Goal: Transaction & Acquisition: Book appointment/travel/reservation

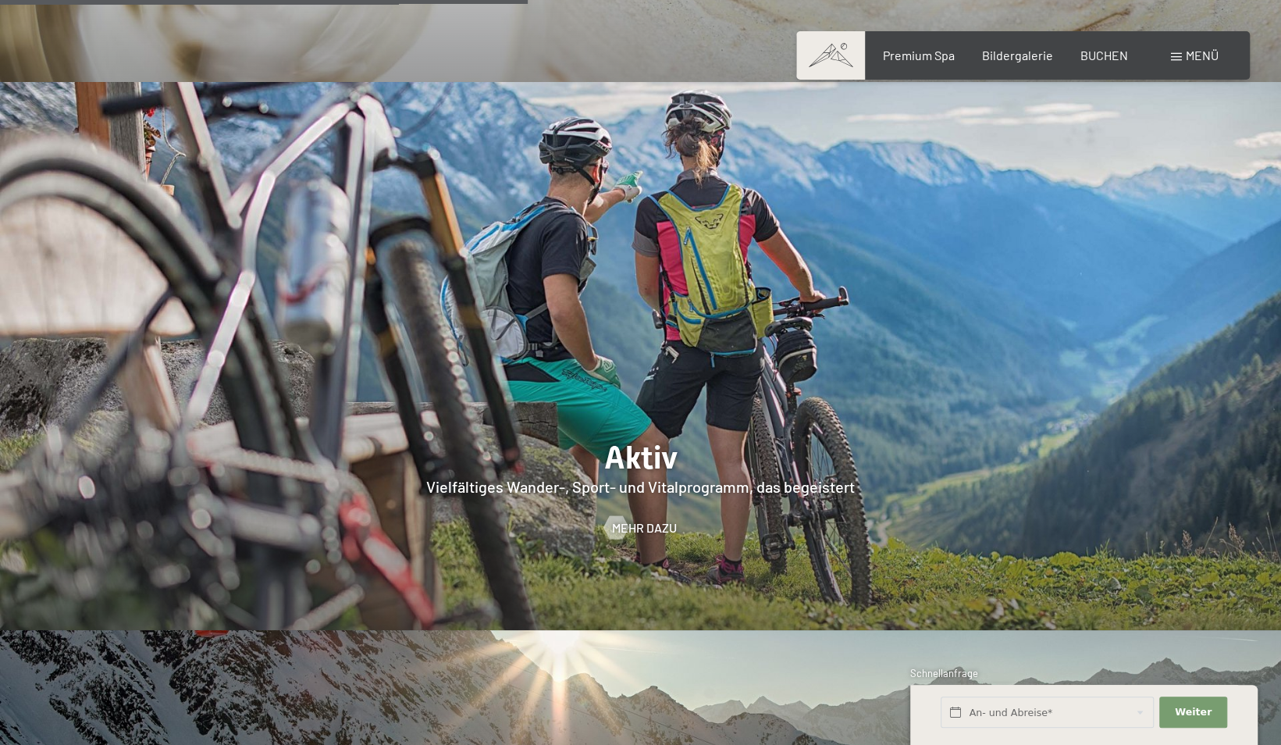
scroll to position [3357, 0]
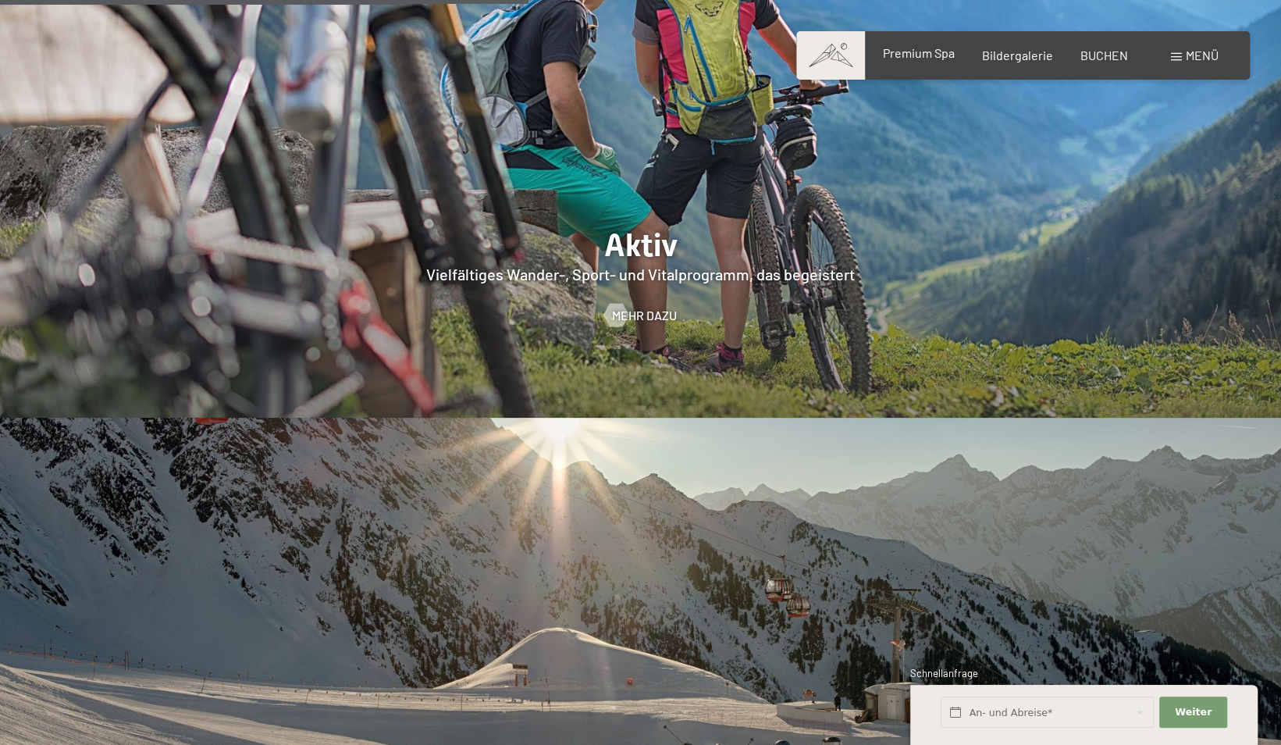
click at [909, 50] on span "Premium Spa" at bounding box center [918, 52] width 72 height 15
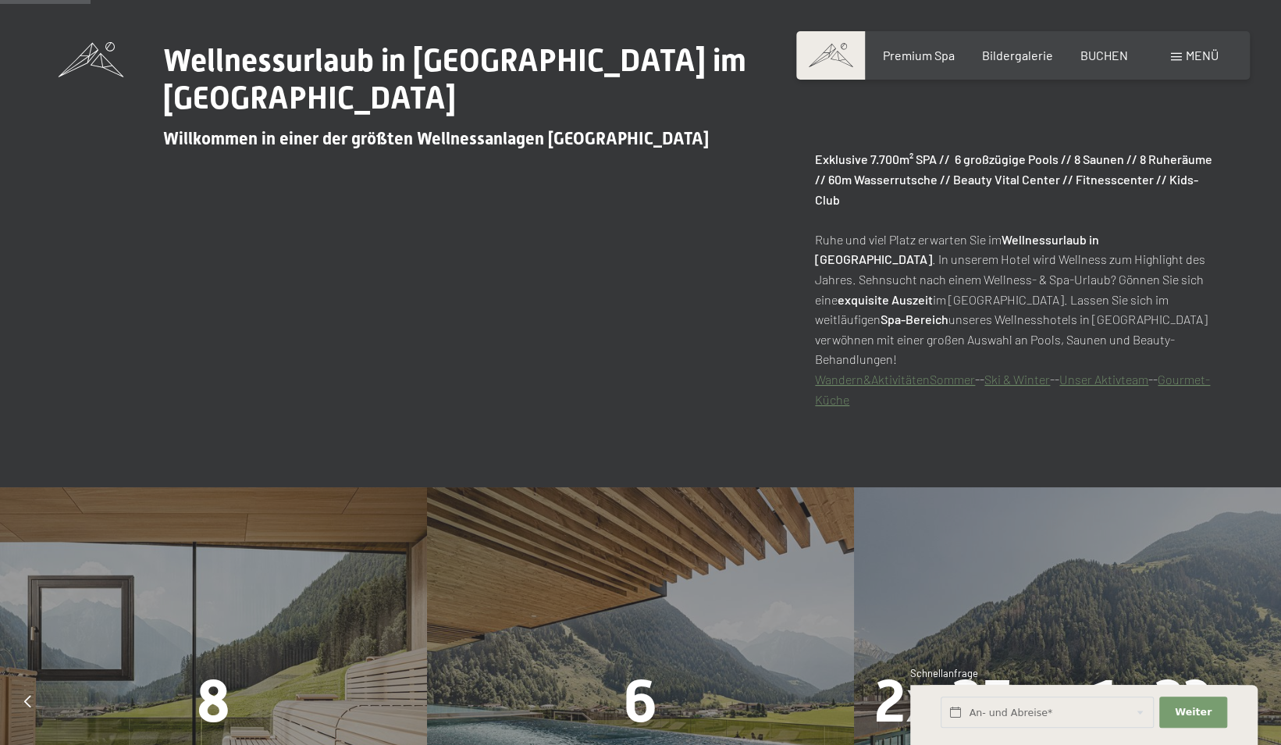
scroll to position [1171, 0]
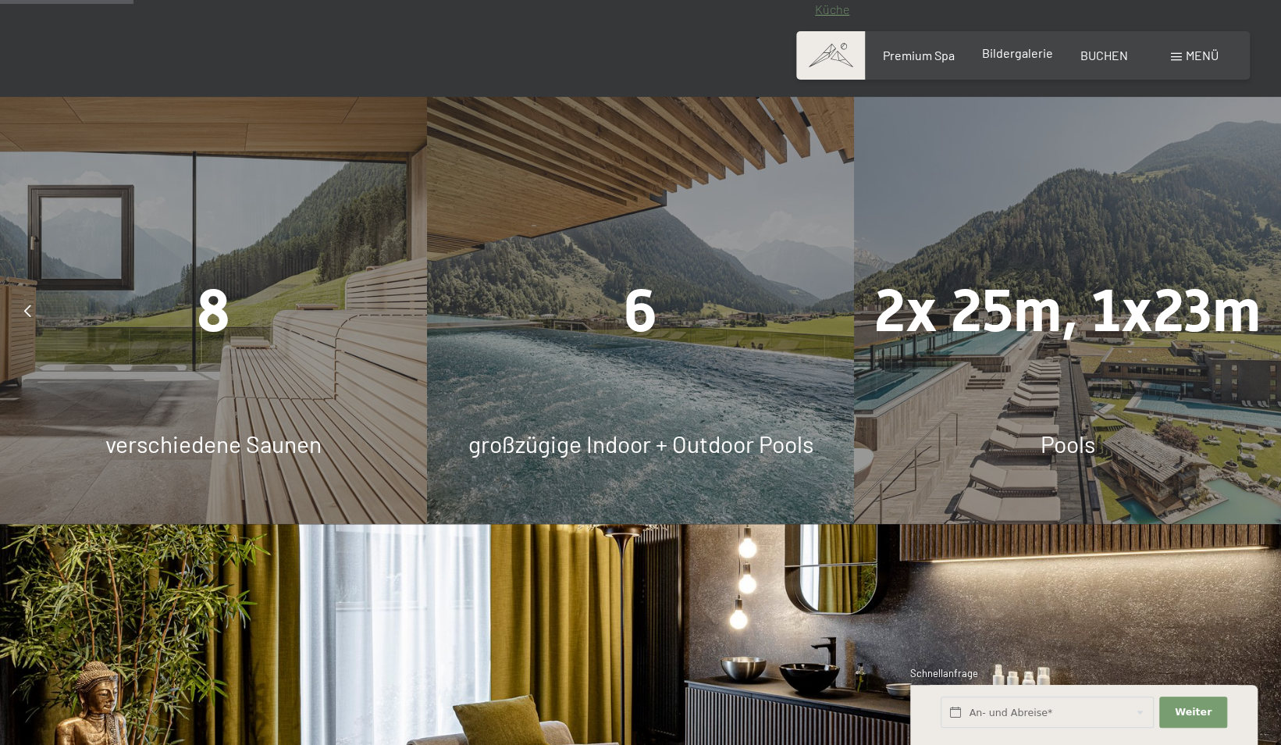
click at [1008, 54] on span "Bildergalerie" at bounding box center [1017, 52] width 71 height 15
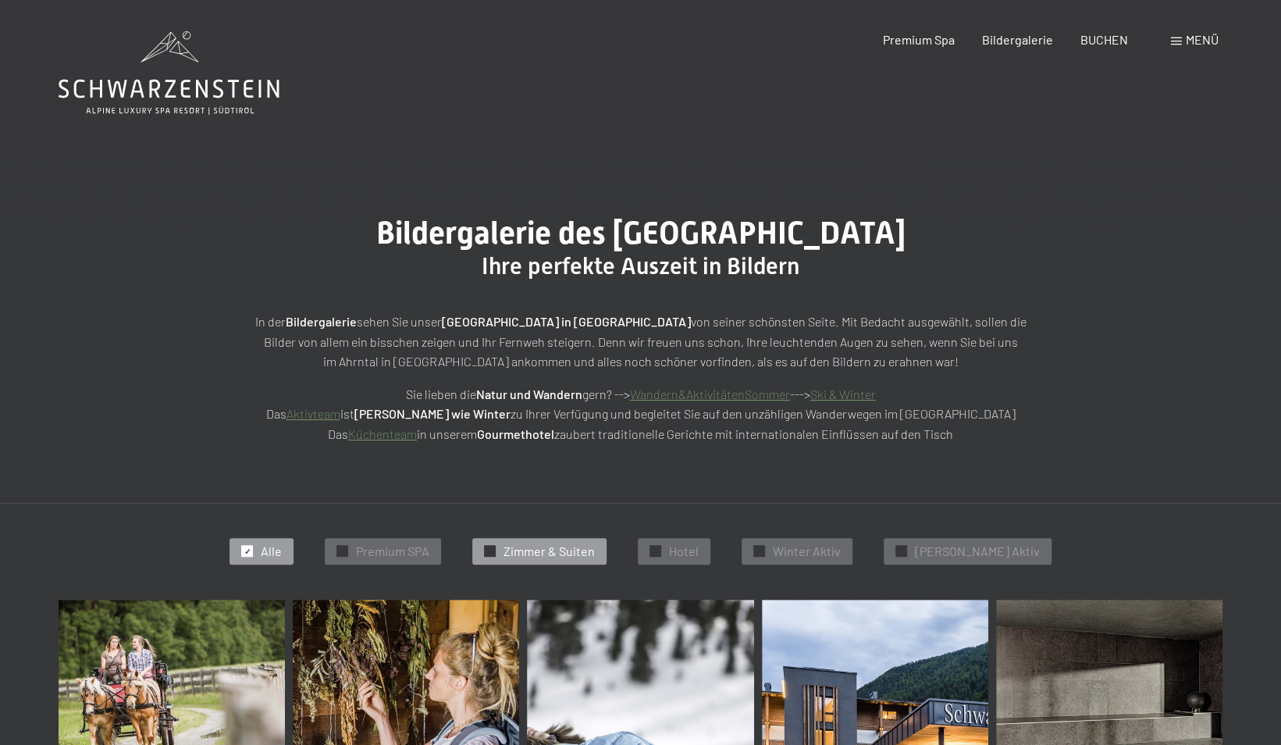
click at [595, 546] on span "Zimmer & Suiten" at bounding box center [549, 551] width 91 height 17
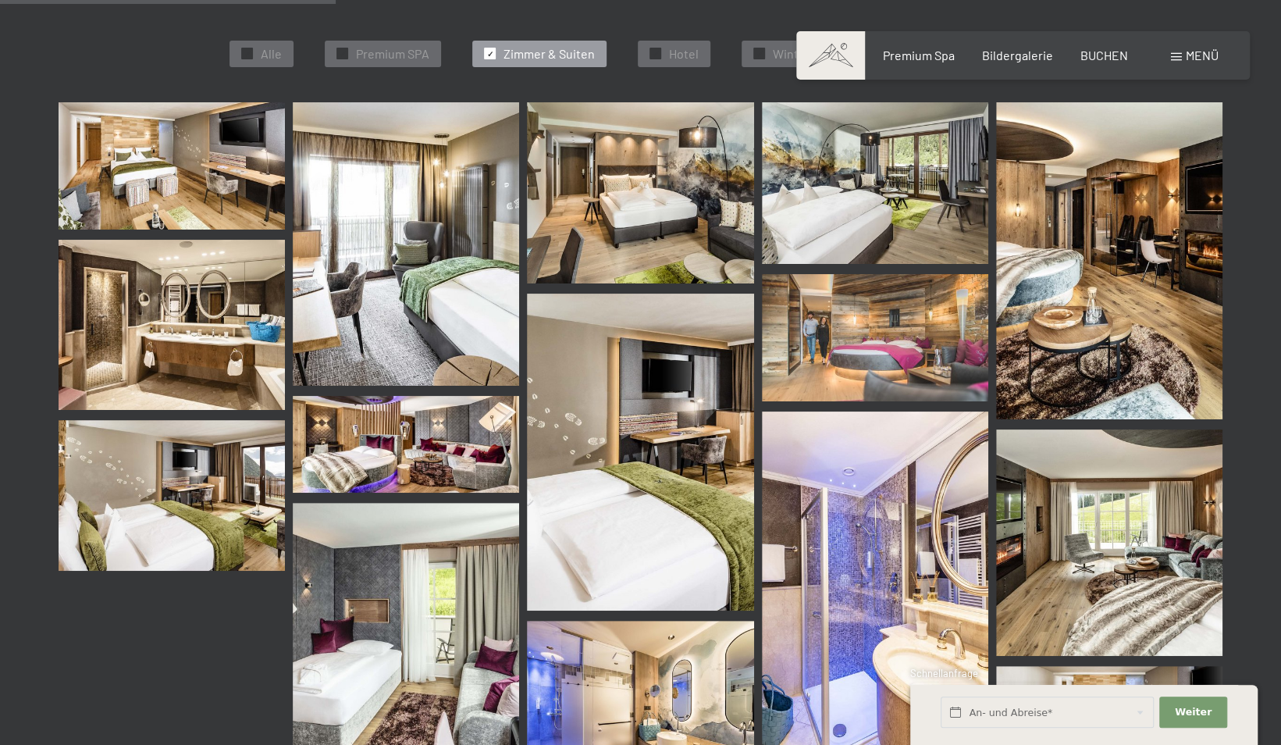
scroll to position [549, 0]
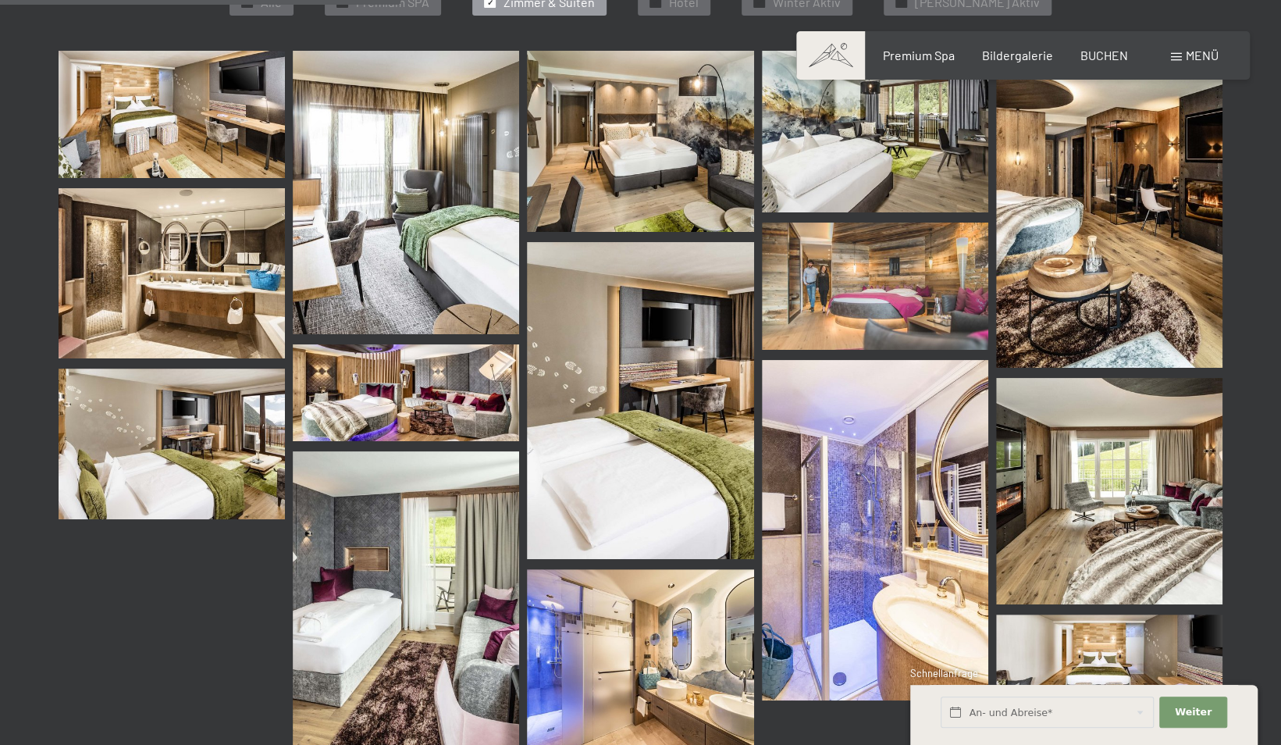
click at [1110, 261] on img at bounding box center [1109, 209] width 226 height 317
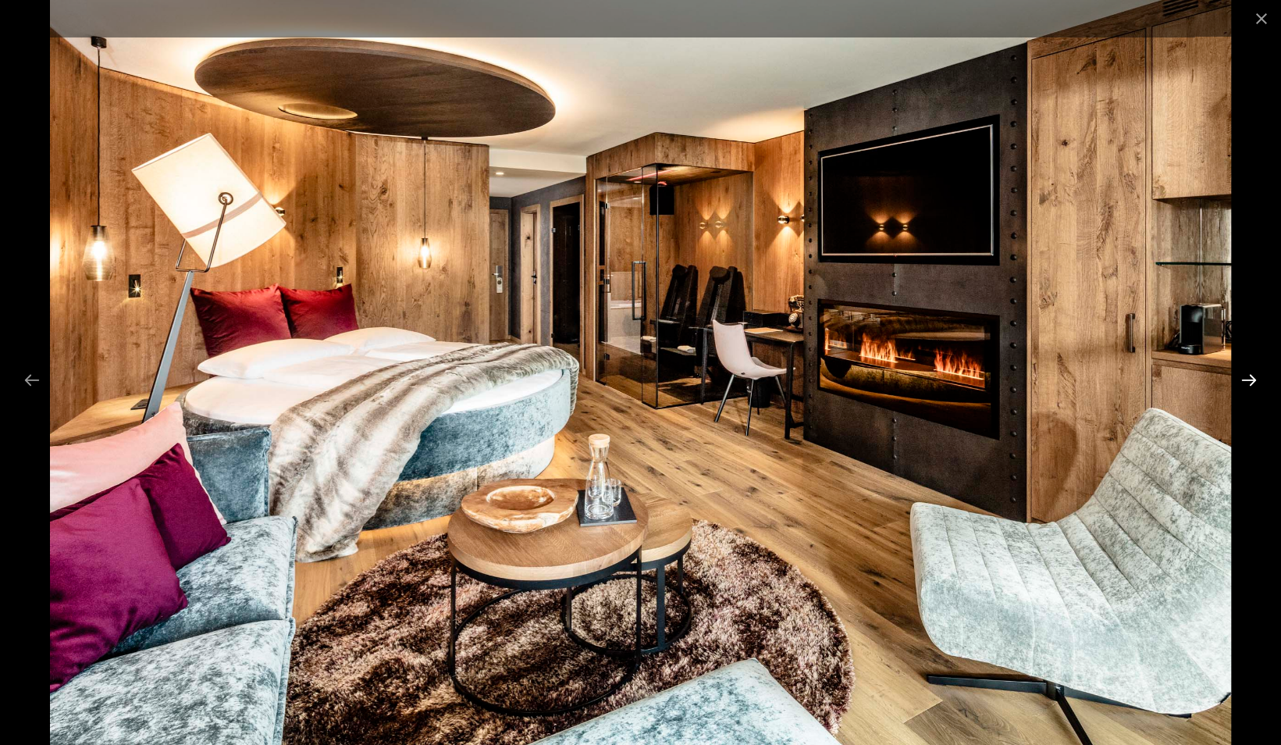
click at [1249, 384] on button "Next slide" at bounding box center [1249, 380] width 33 height 30
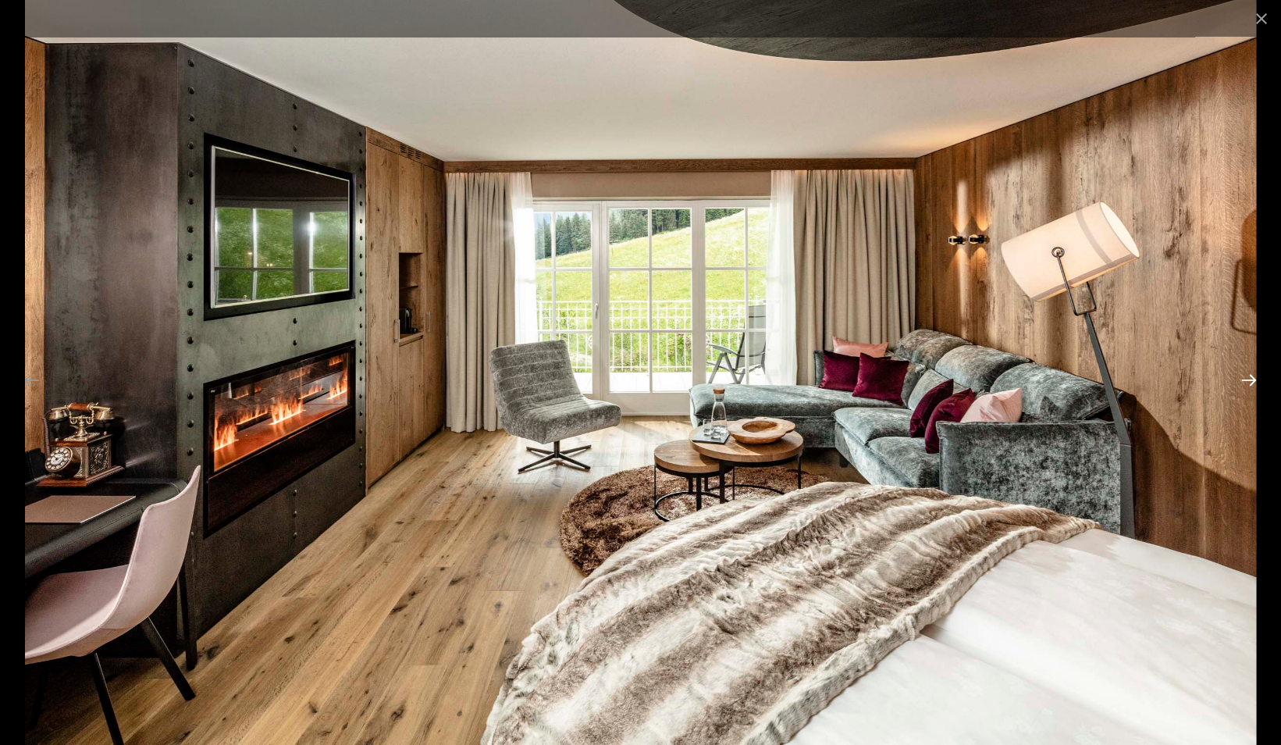
click at [1249, 384] on button "Next slide" at bounding box center [1249, 380] width 33 height 30
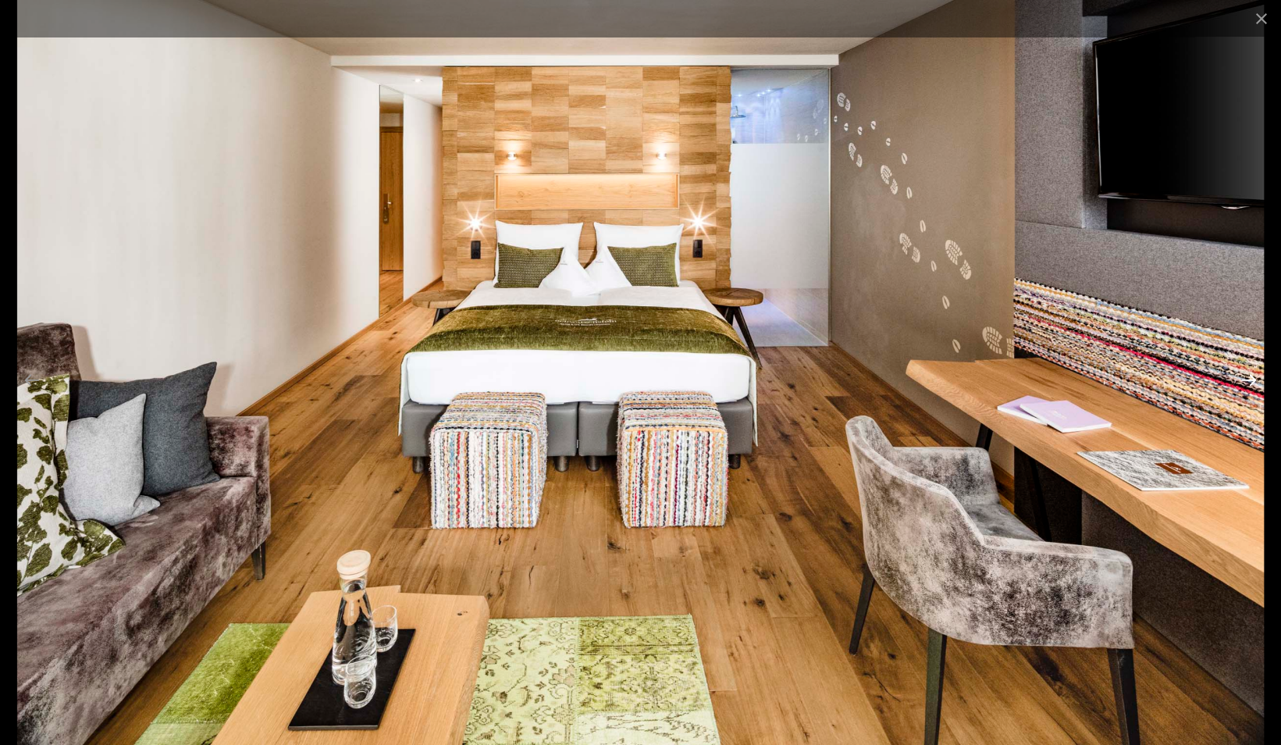
click at [1249, 384] on button "Next slide" at bounding box center [1249, 380] width 33 height 30
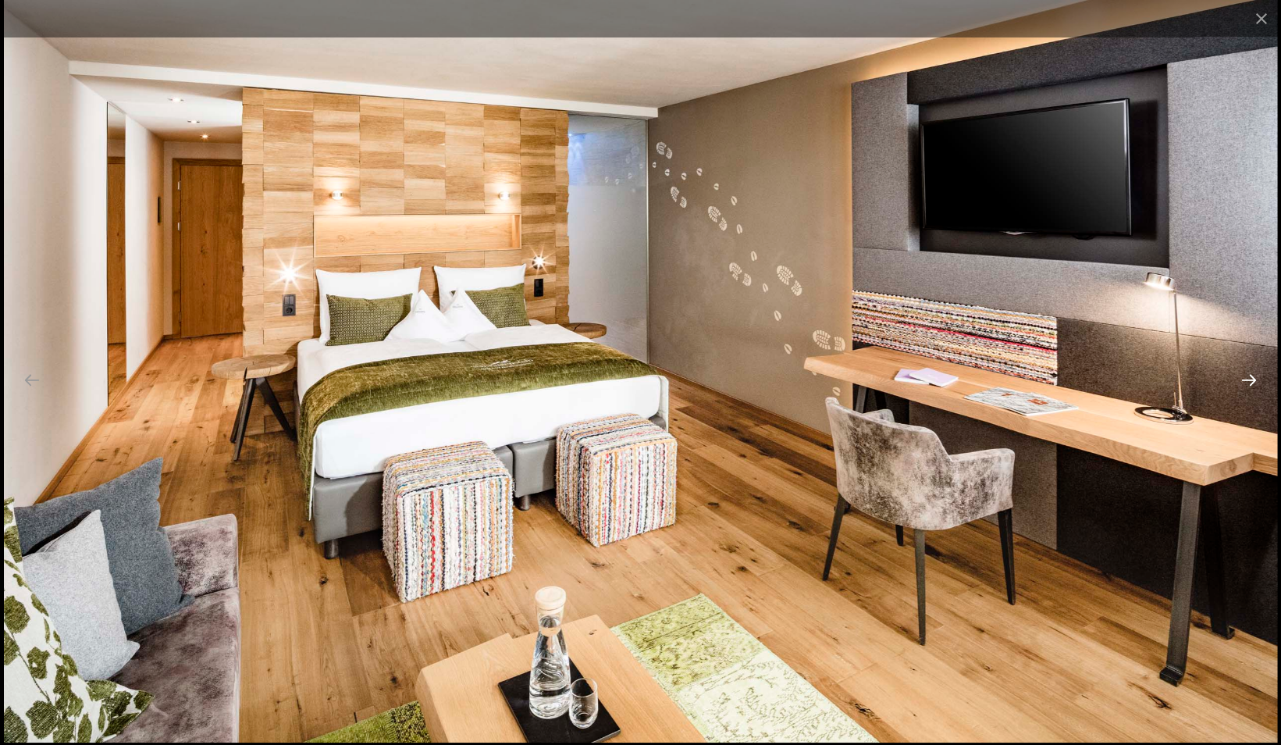
click at [1249, 384] on button "Next slide" at bounding box center [1249, 380] width 33 height 30
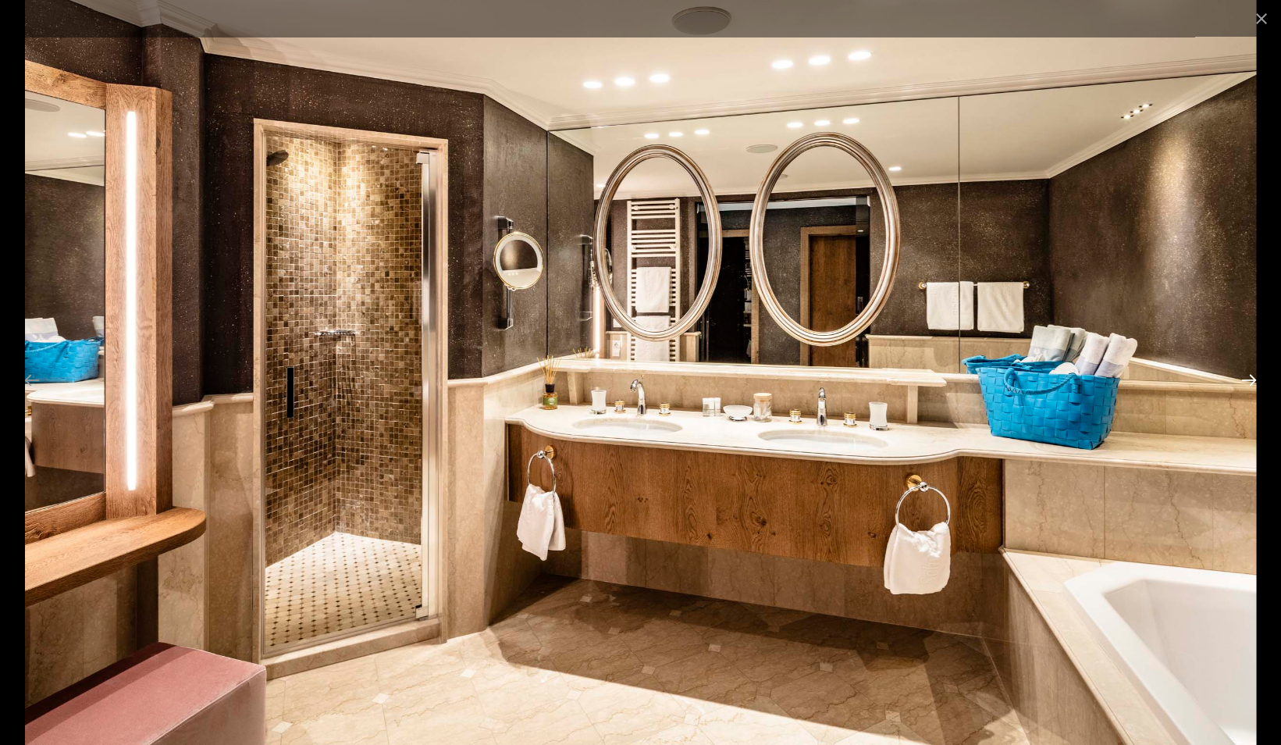
click at [1250, 383] on button "Next slide" at bounding box center [1249, 380] width 33 height 30
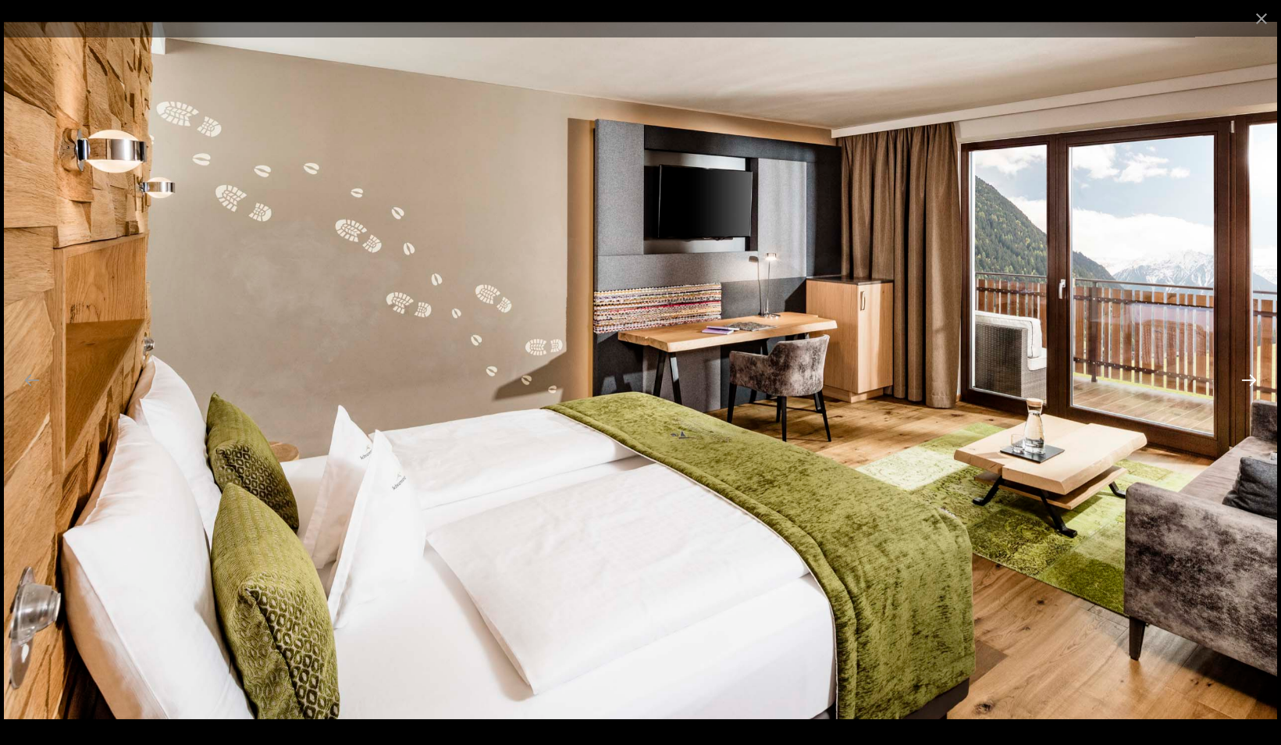
click at [1250, 383] on button "Next slide" at bounding box center [1249, 380] width 33 height 30
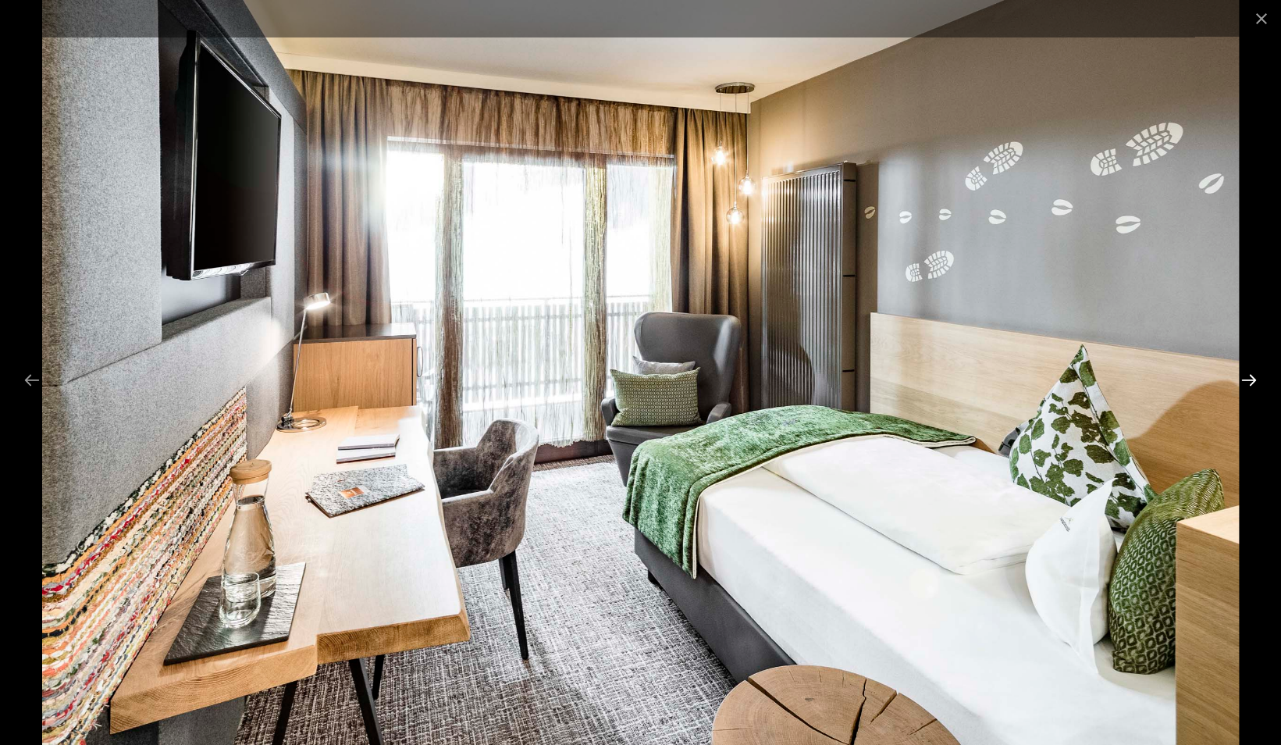
click at [1250, 383] on button "Next slide" at bounding box center [1249, 380] width 33 height 30
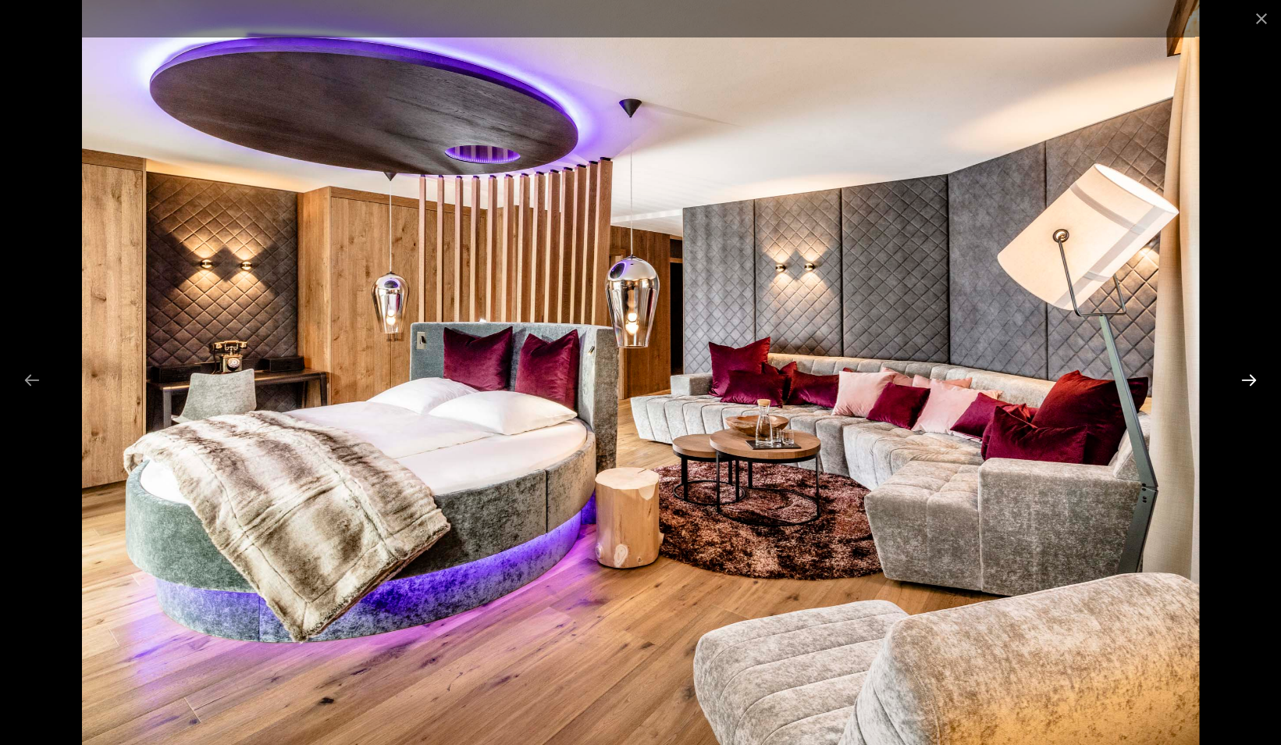
click at [1250, 382] on button "Next slide" at bounding box center [1249, 380] width 33 height 30
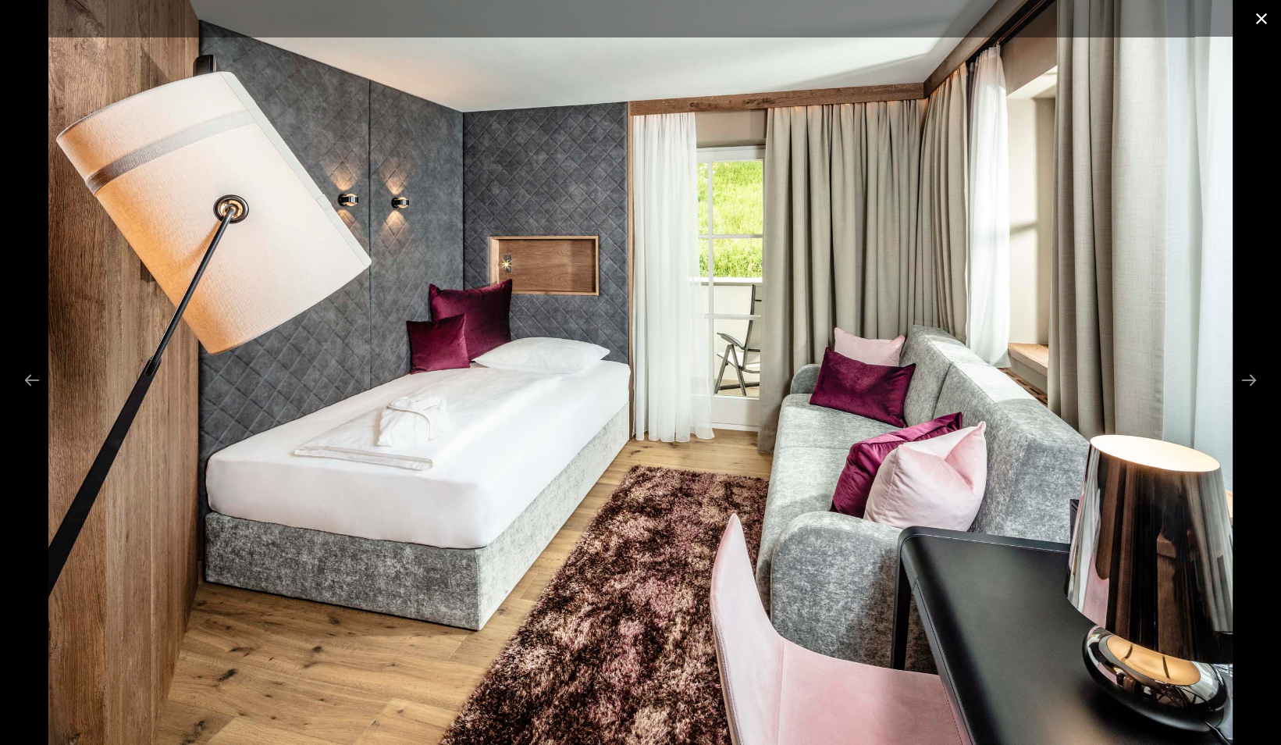
click at [1261, 16] on button "Close gallery" at bounding box center [1261, 18] width 39 height 37
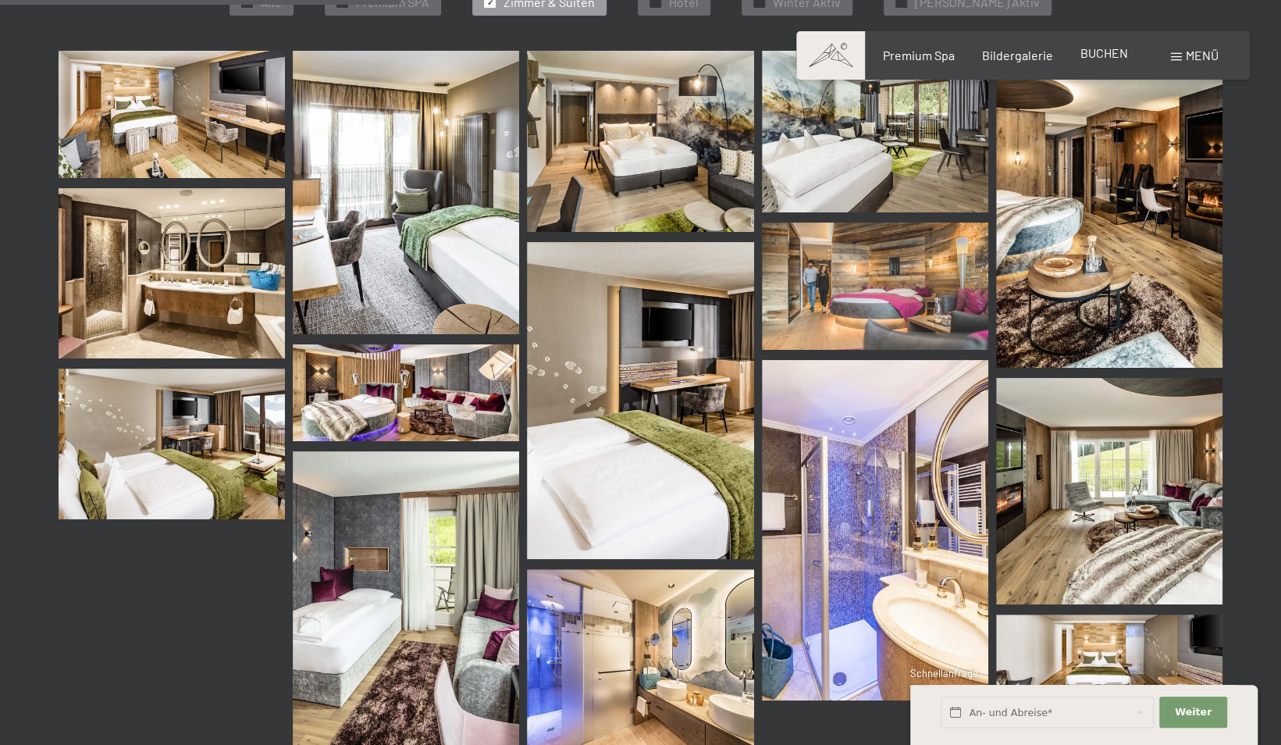
click at [1119, 58] on span "BUCHEN" at bounding box center [1104, 52] width 48 height 15
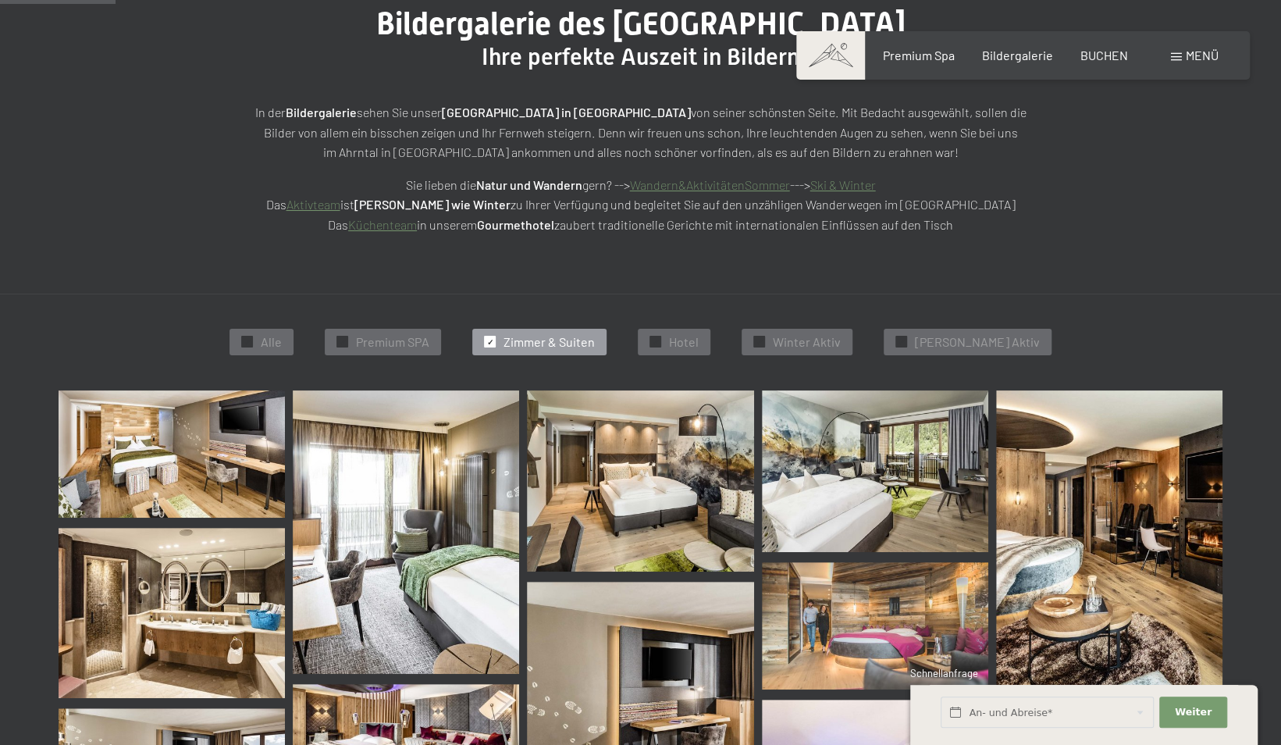
scroll to position [158, 0]
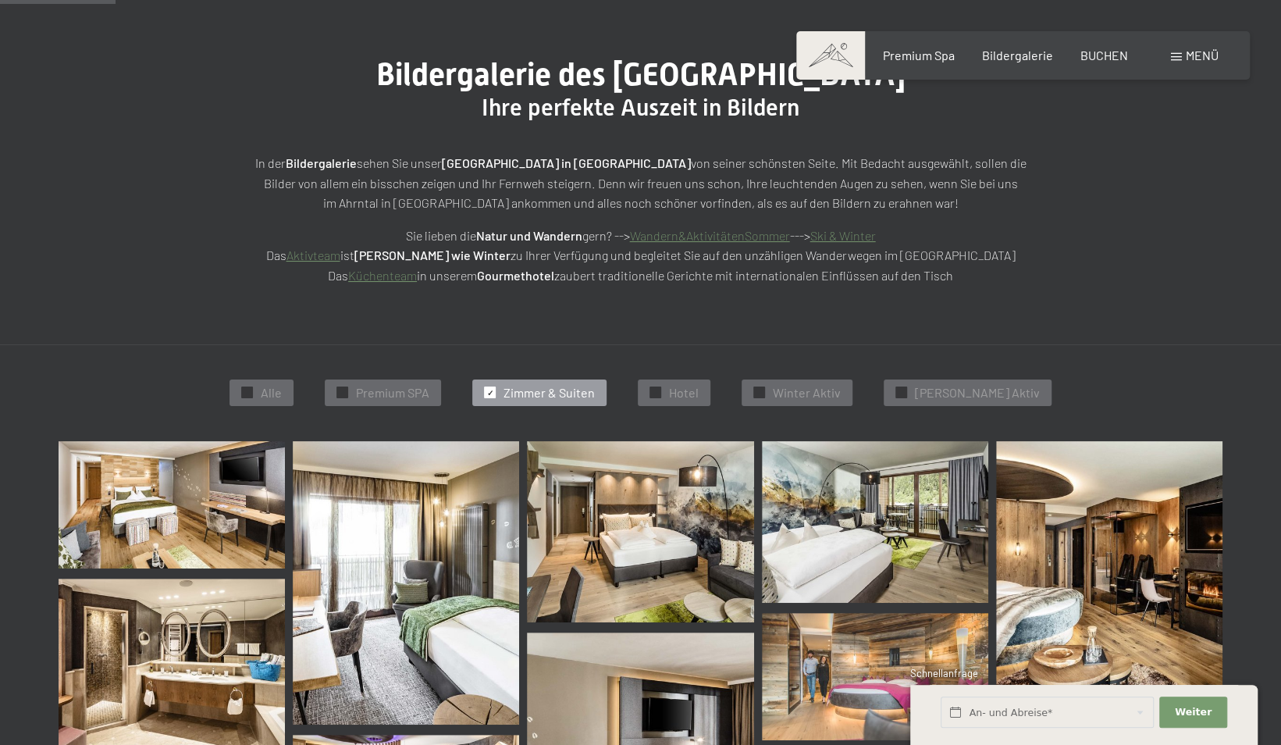
click at [573, 383] on div "✓ Zimmer & Suiten" at bounding box center [539, 392] width 134 height 27
click at [595, 396] on span "Zimmer & Suiten" at bounding box center [549, 392] width 91 height 17
click at [595, 398] on span "Zimmer & Suiten" at bounding box center [549, 392] width 91 height 17
click at [523, 386] on div "✓ Zimmer & Suiten" at bounding box center [539, 392] width 134 height 27
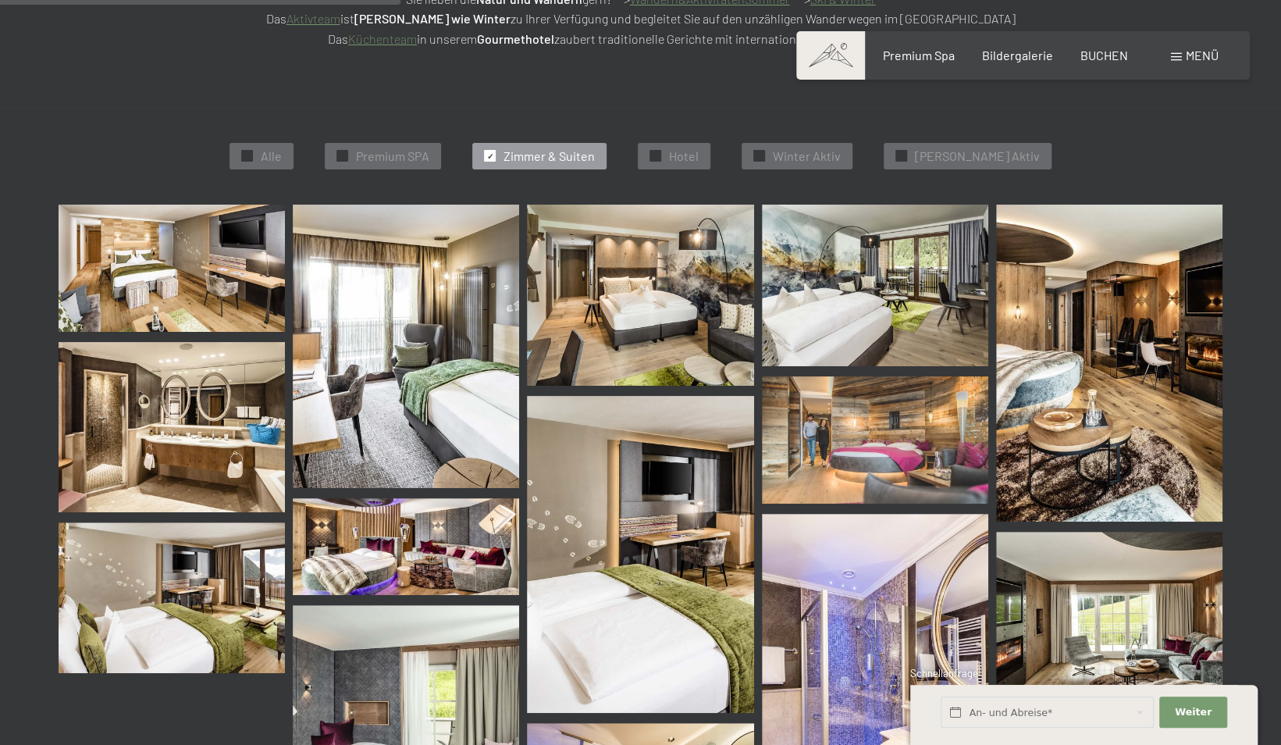
scroll to position [549, 0]
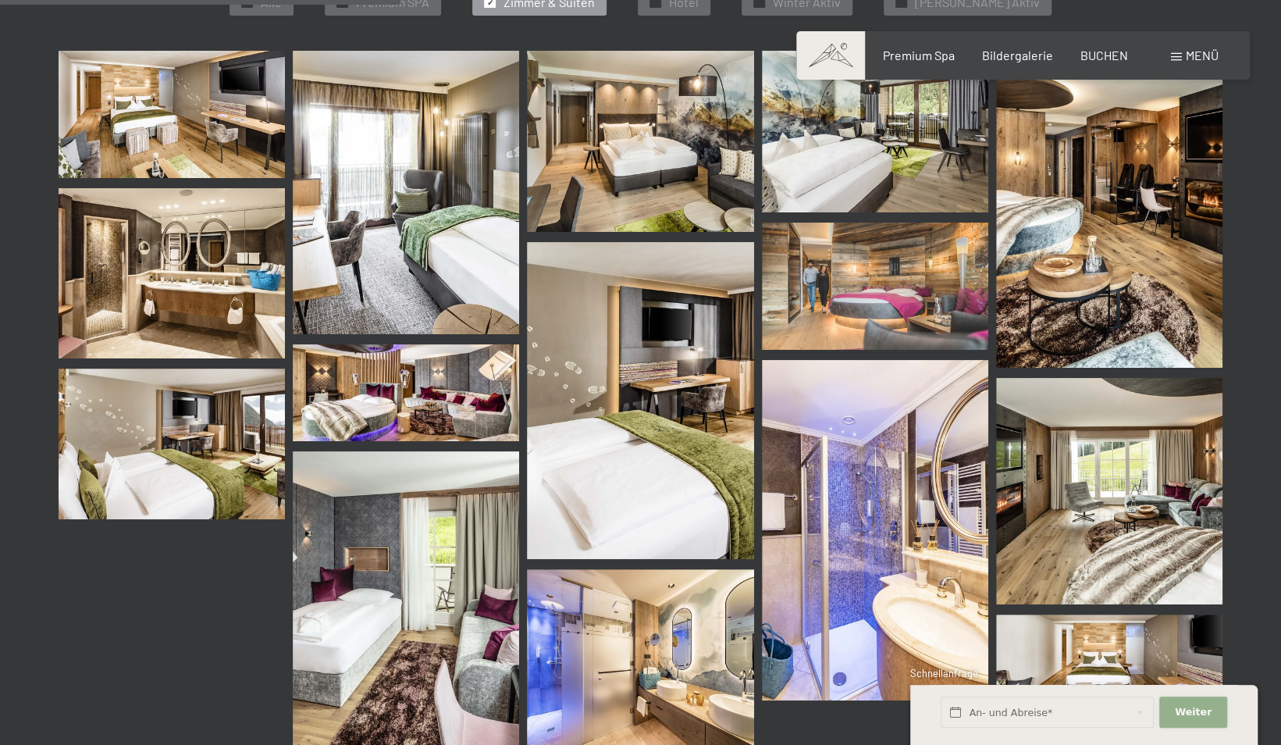
click at [1194, 706] on span "Weiter" at bounding box center [1193, 712] width 37 height 14
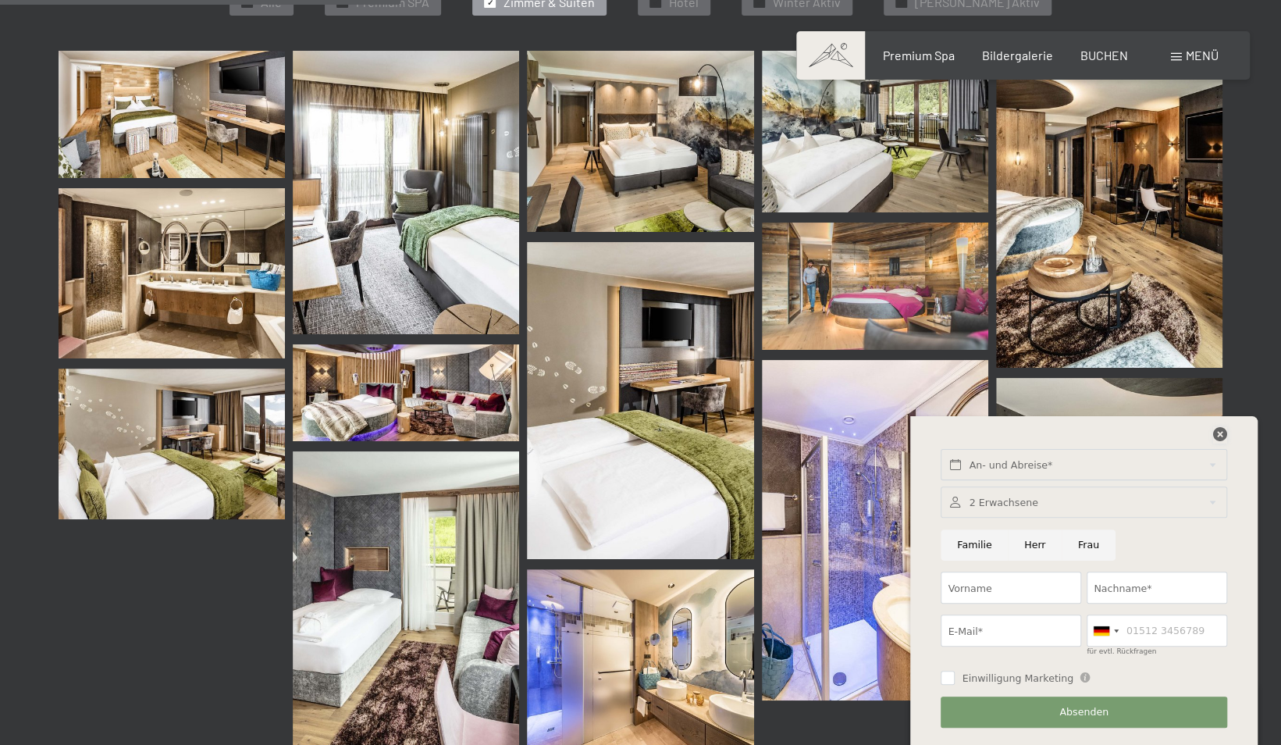
click at [1218, 440] on icon at bounding box center [1220, 434] width 14 height 14
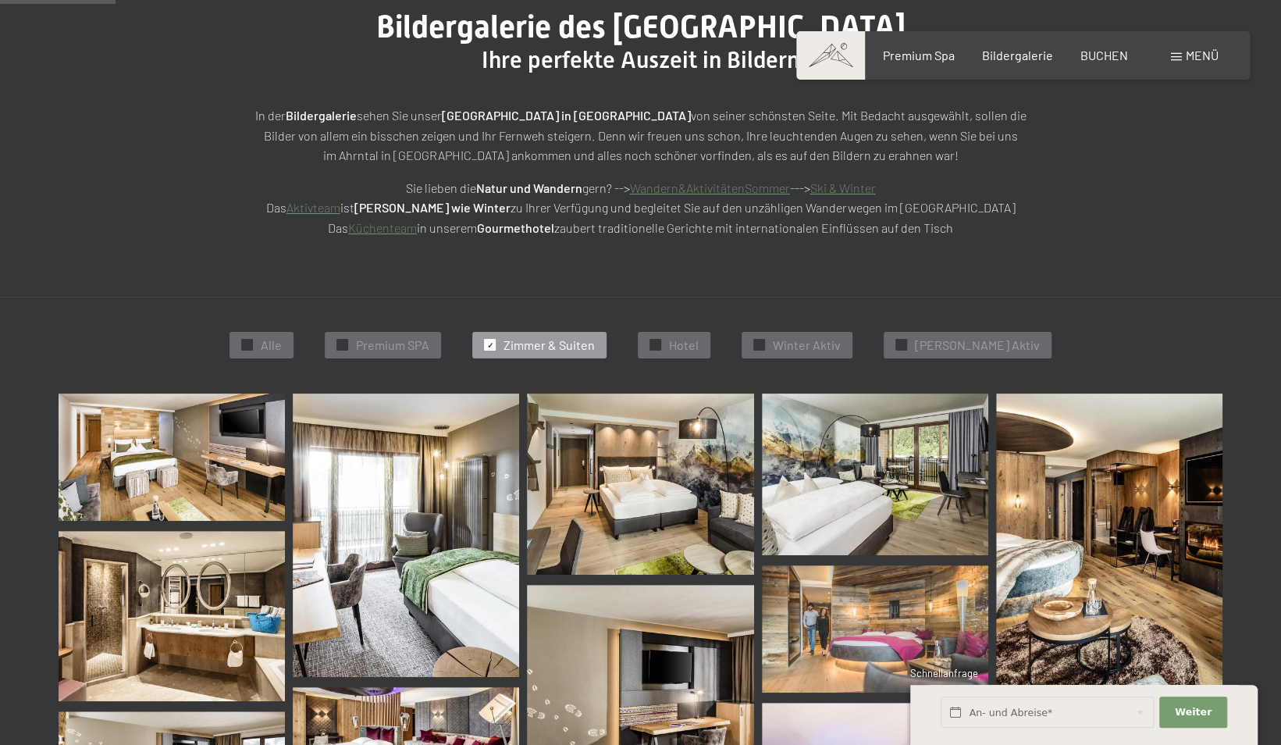
scroll to position [158, 0]
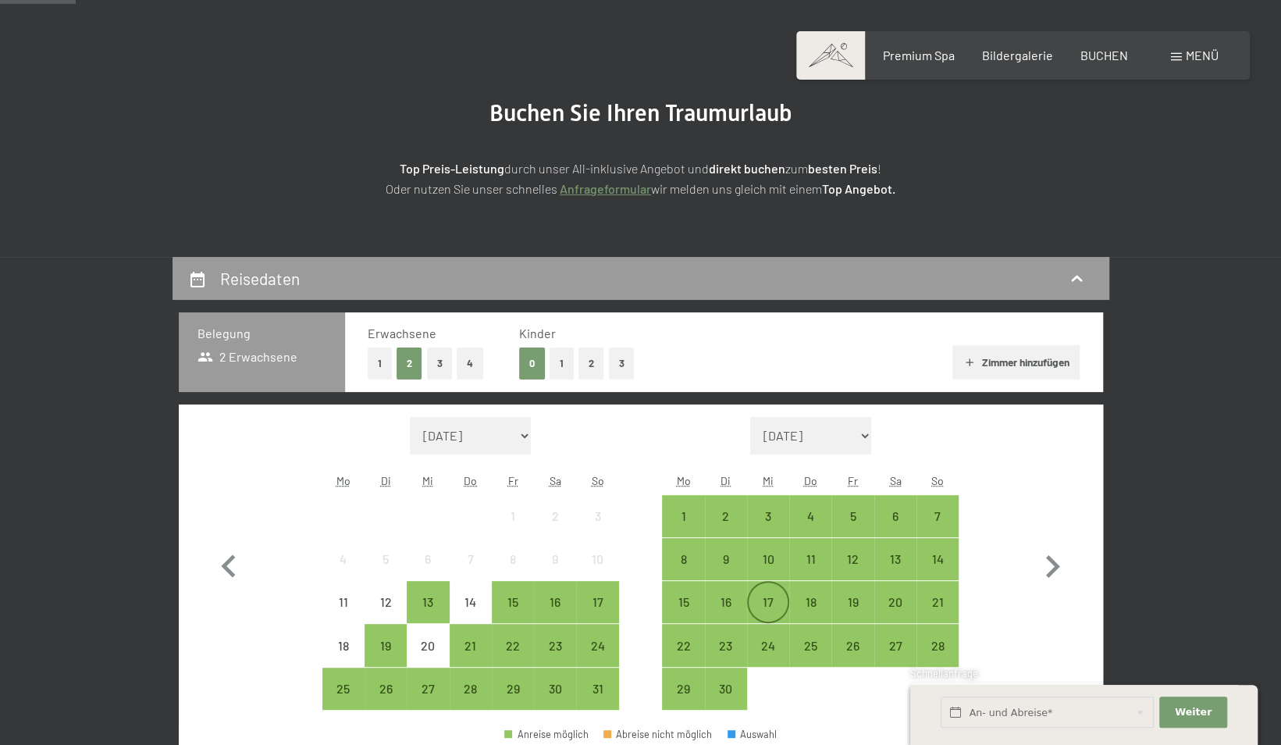
scroll to position [312, 0]
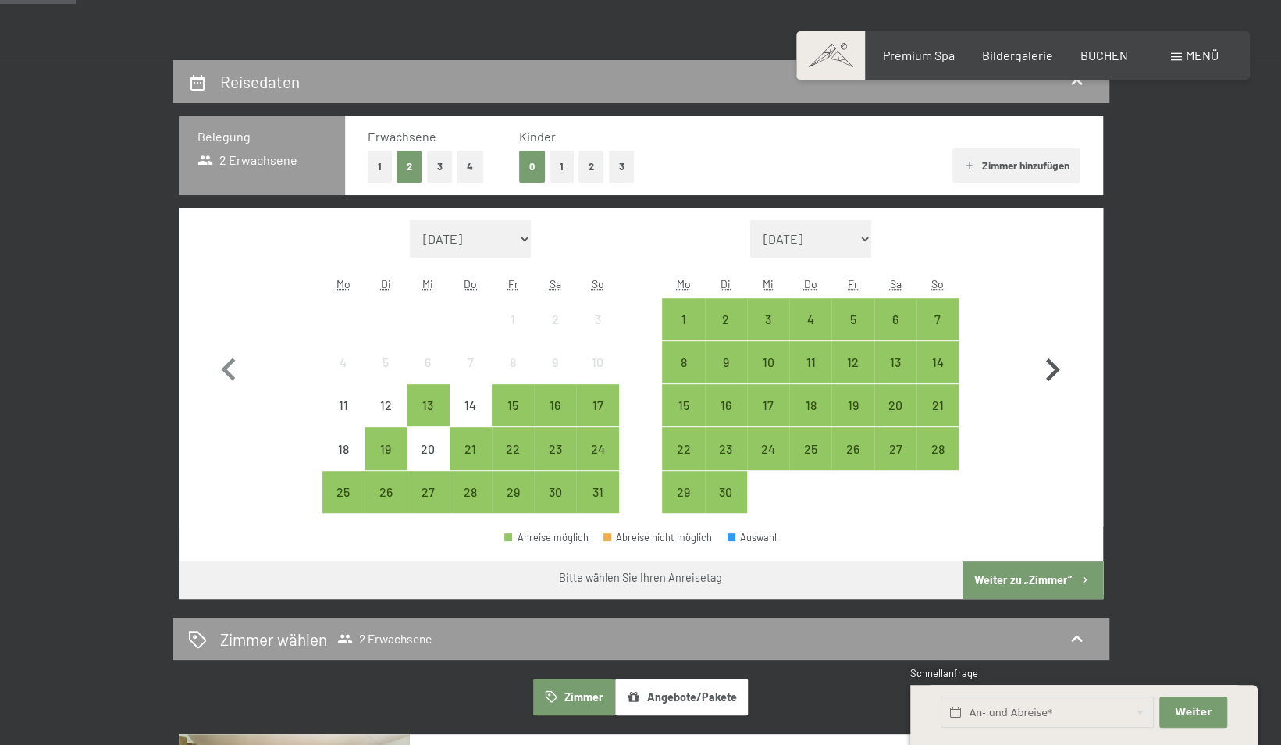
click at [1049, 368] on icon "button" at bounding box center [1052, 369] width 45 height 45
select select "2025-09-01"
select select "[DATE]"
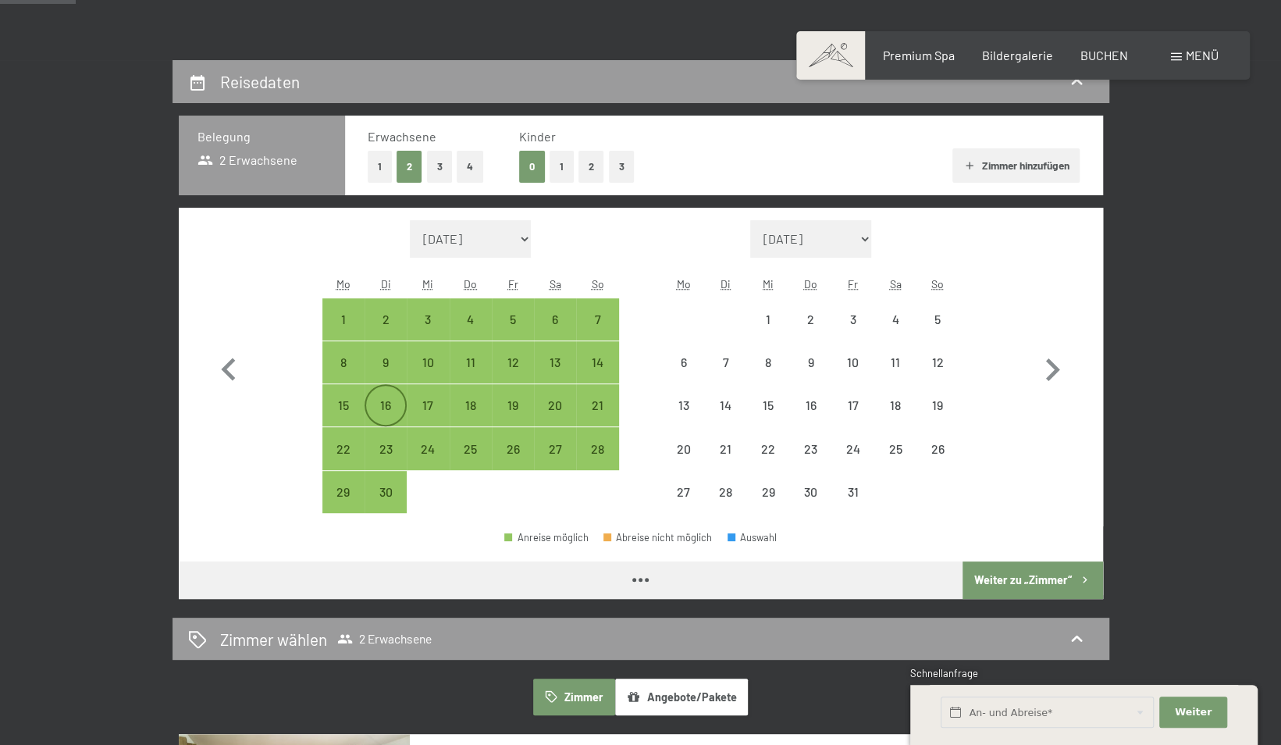
select select "[DATE]"
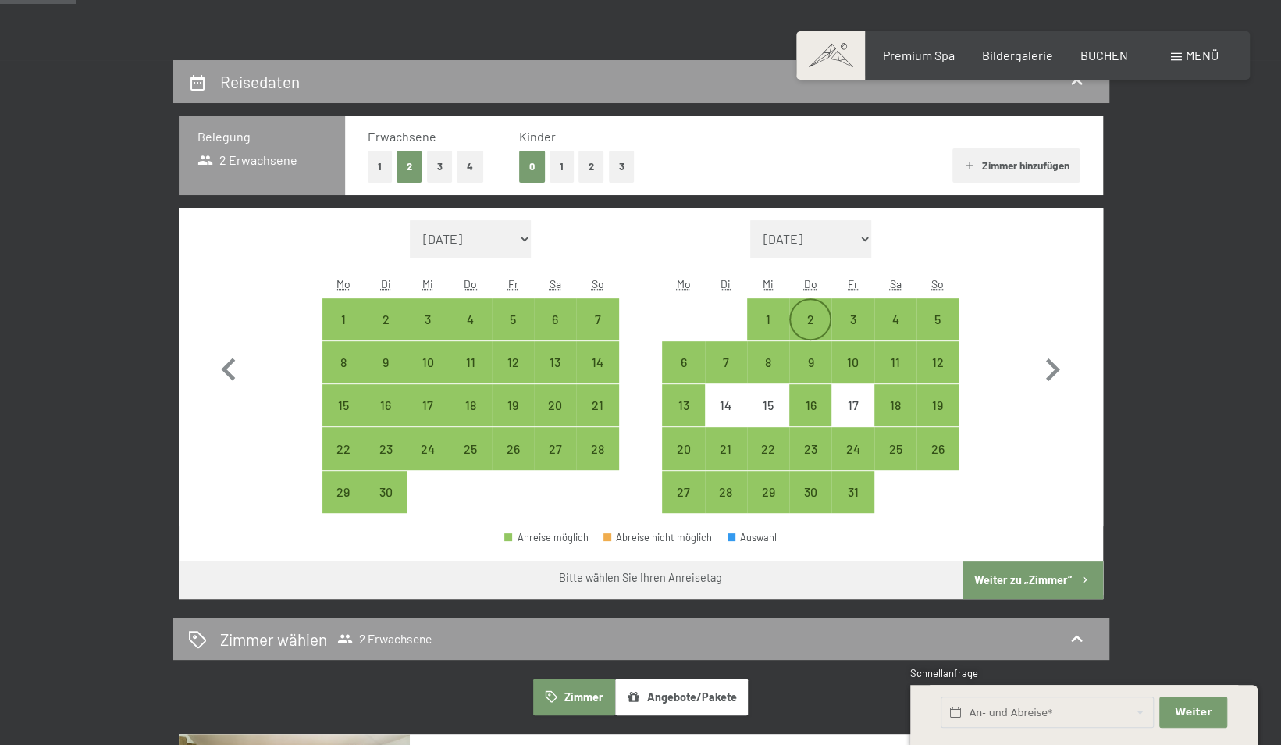
click at [821, 315] on div "2" at bounding box center [810, 332] width 39 height 39
select select "[DATE]"
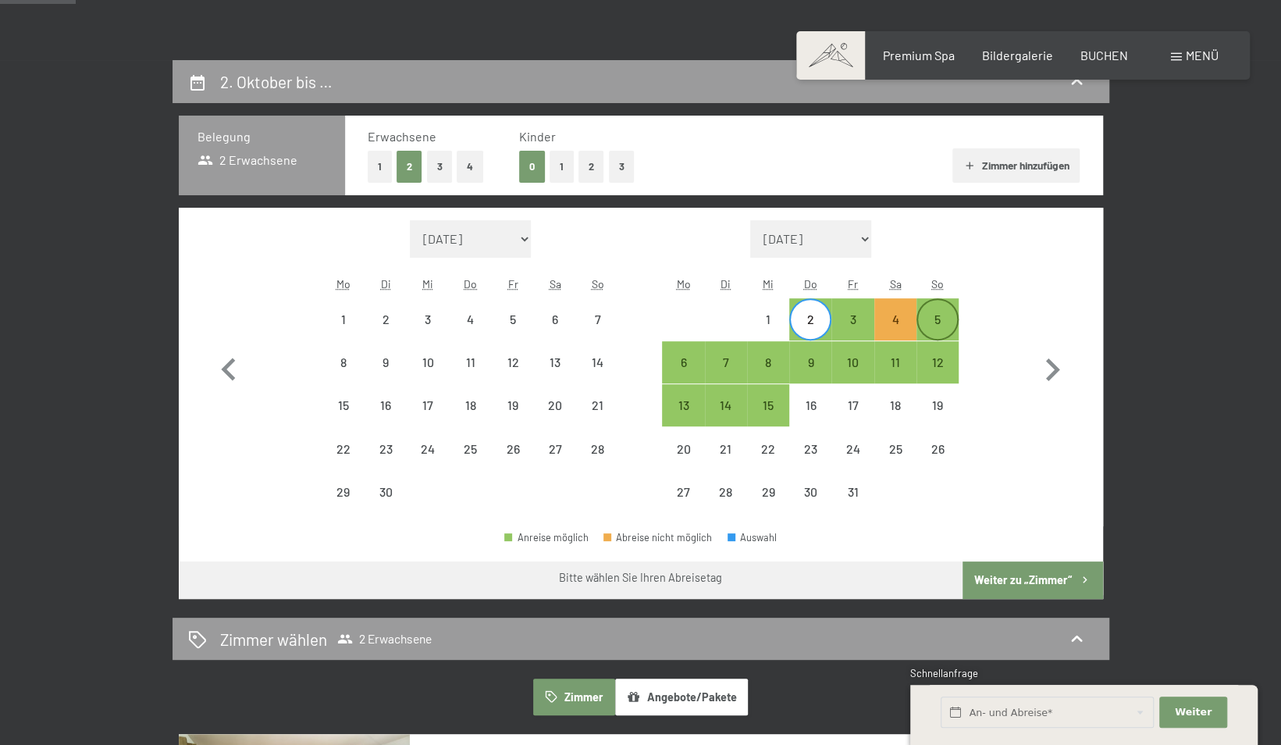
click at [946, 323] on div "5" at bounding box center [937, 332] width 39 height 39
select select "[DATE]"
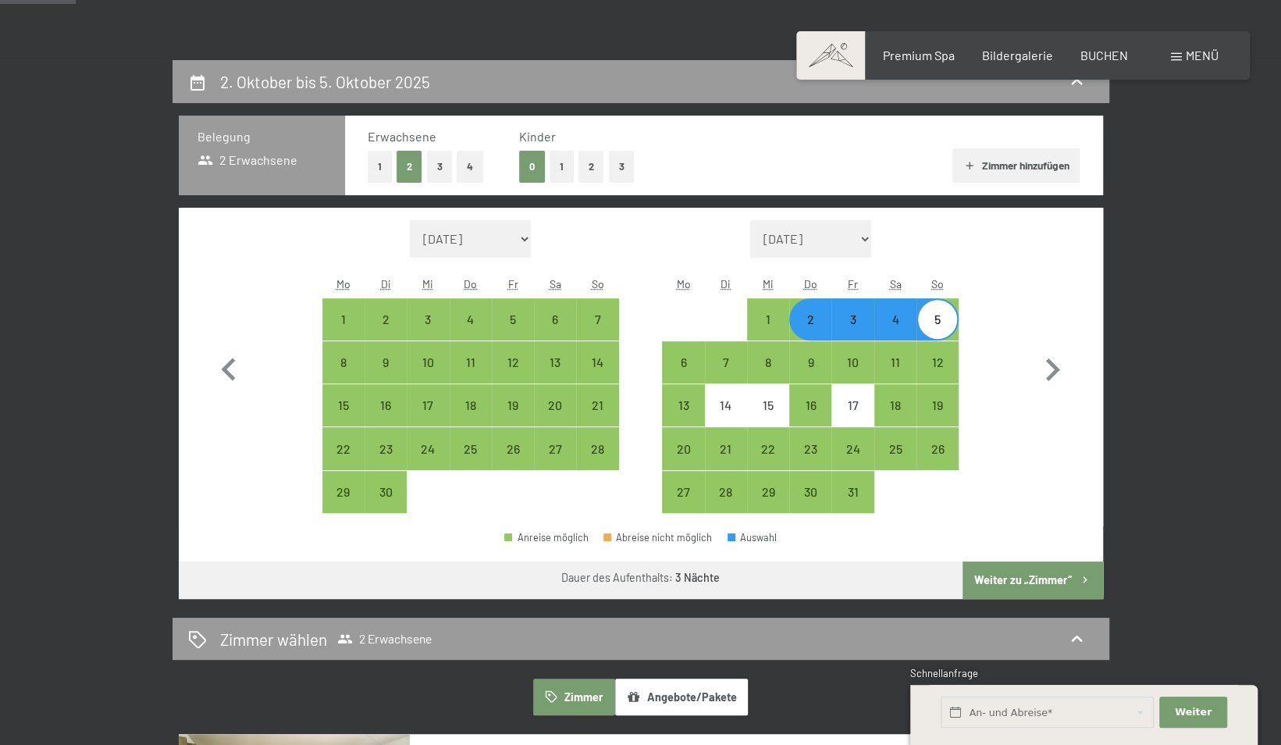
click at [1059, 579] on button "Weiter zu „Zimmer“" at bounding box center [1033, 579] width 140 height 37
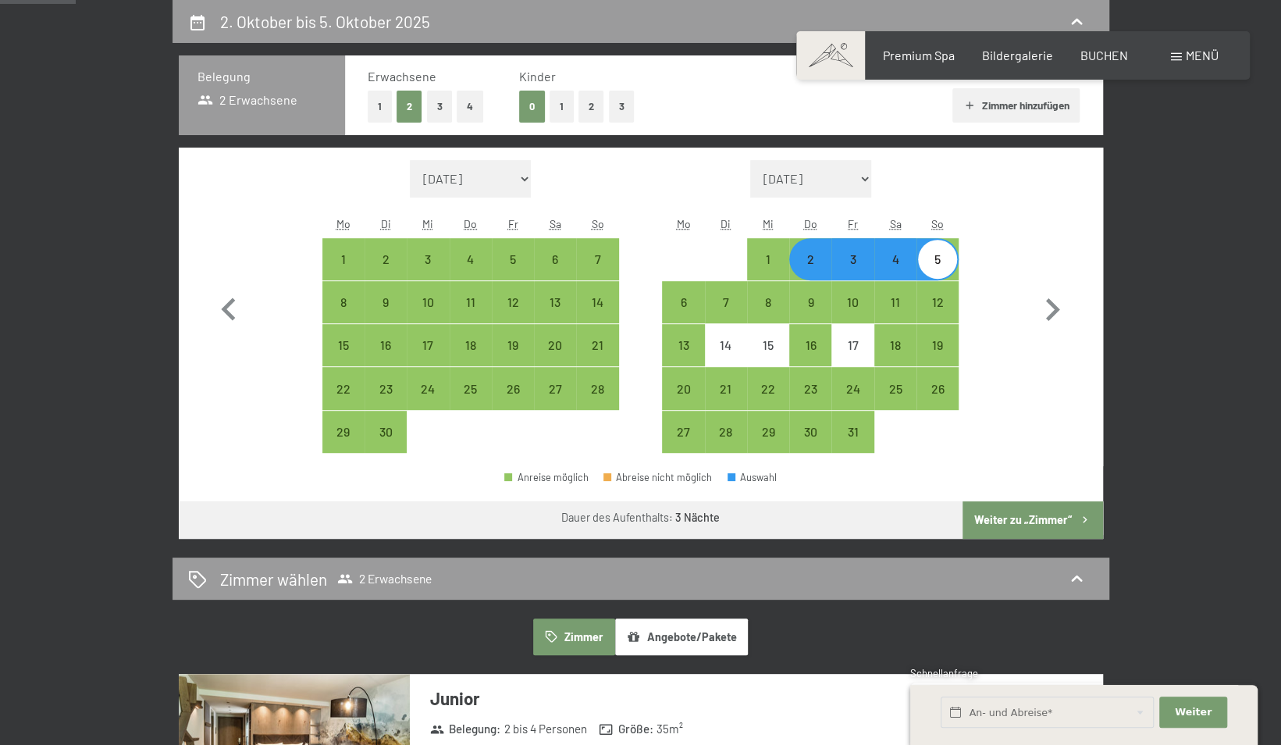
select select "[DATE]"
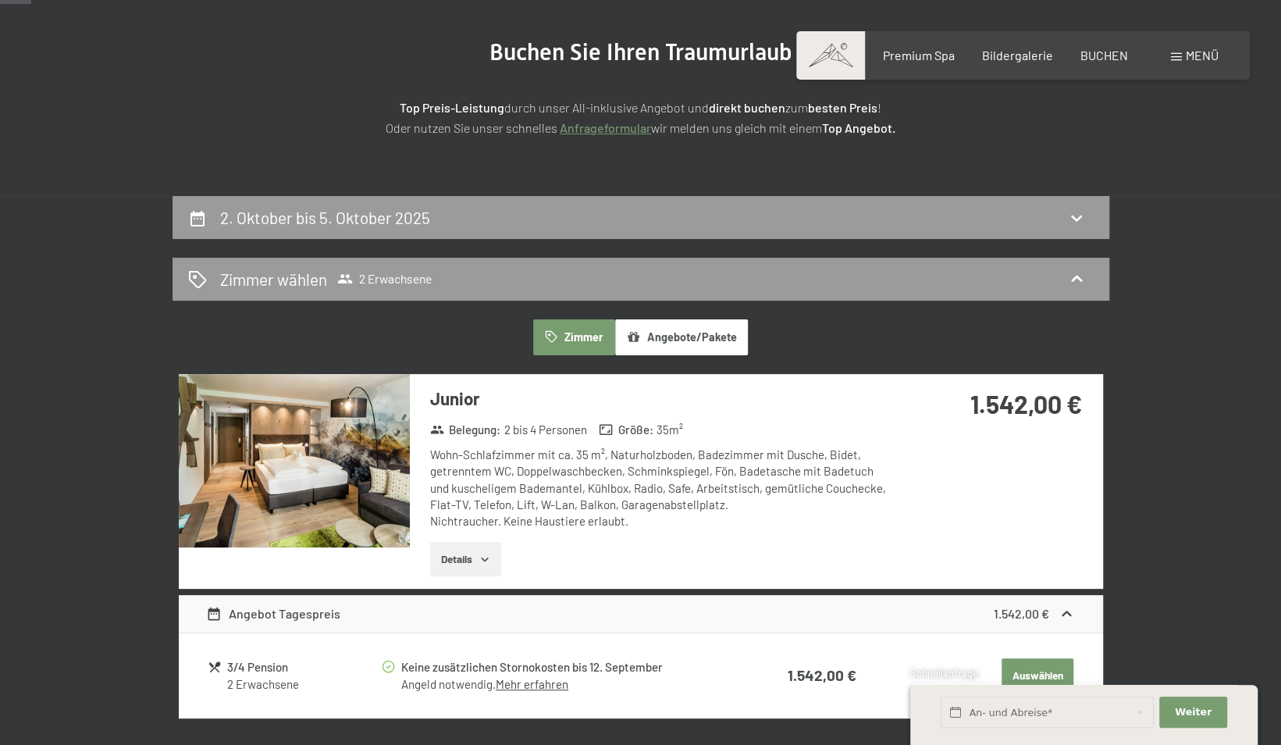
scroll to position [60, 0]
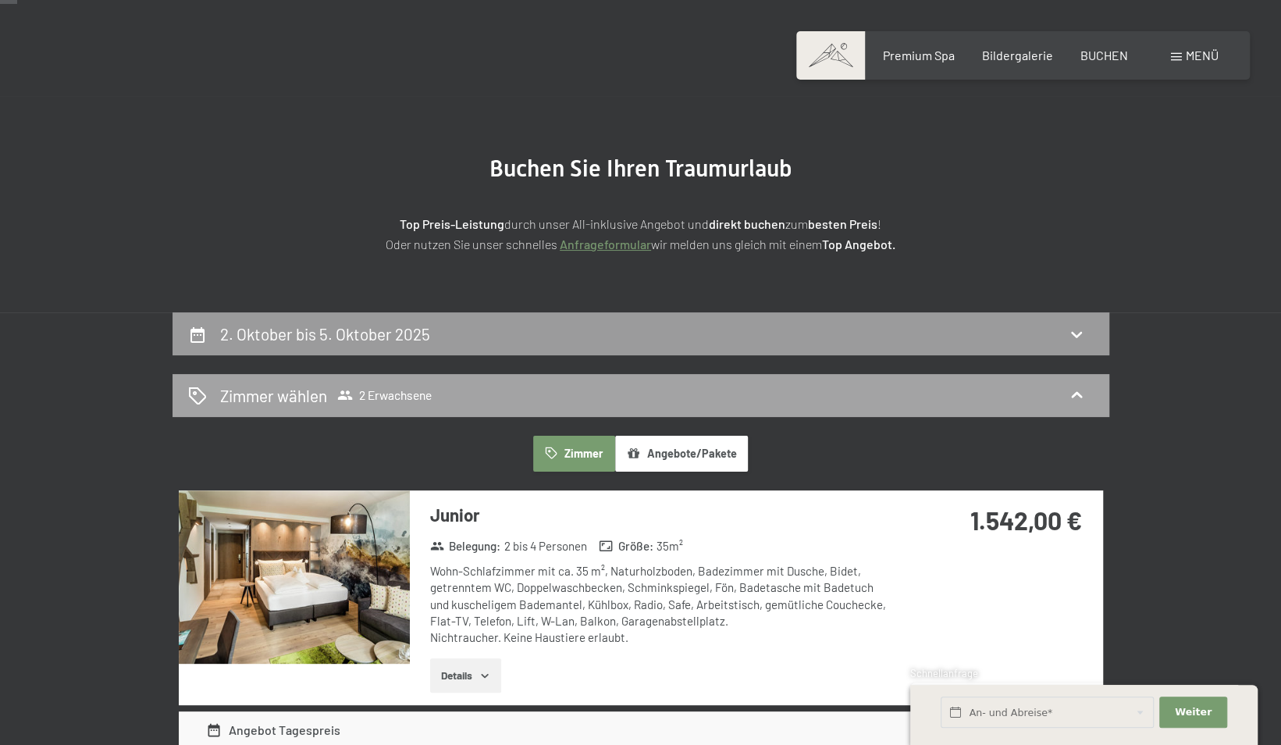
click at [1084, 399] on icon at bounding box center [1076, 395] width 19 height 19
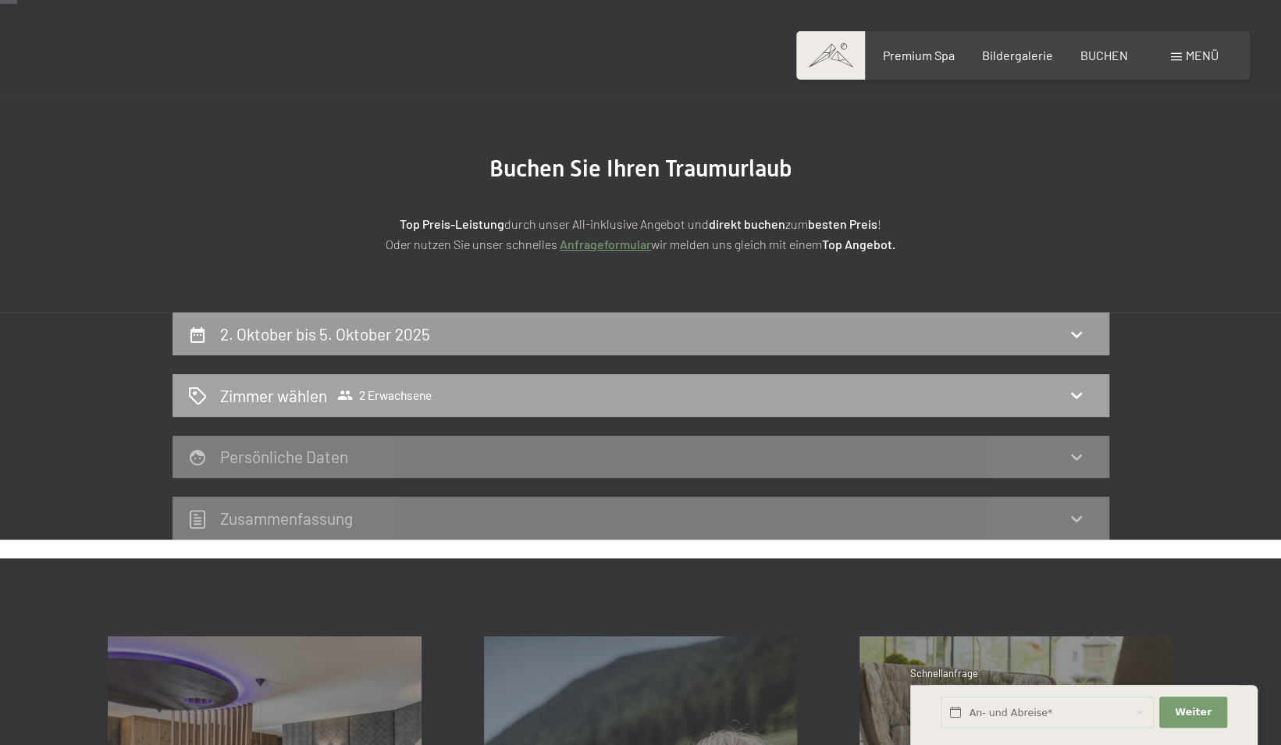
click at [394, 400] on span "2 Erwachsene" at bounding box center [384, 395] width 94 height 16
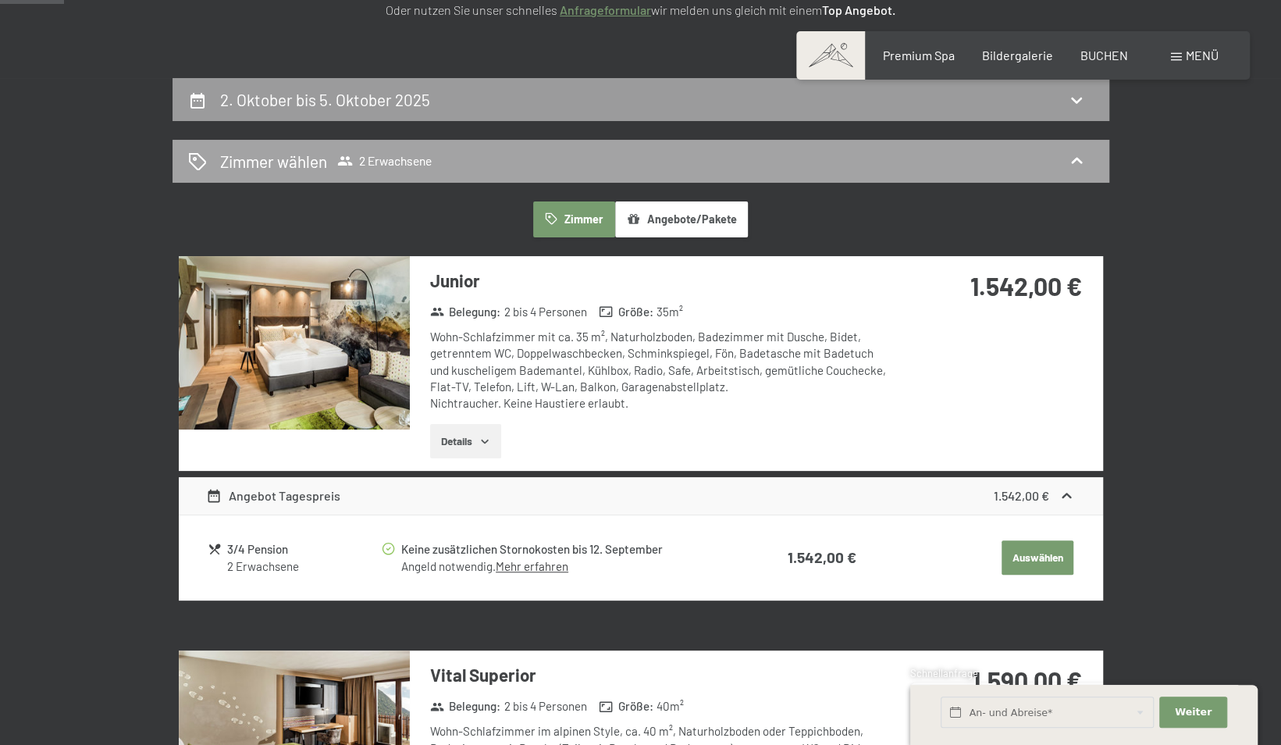
scroll to position [0, 0]
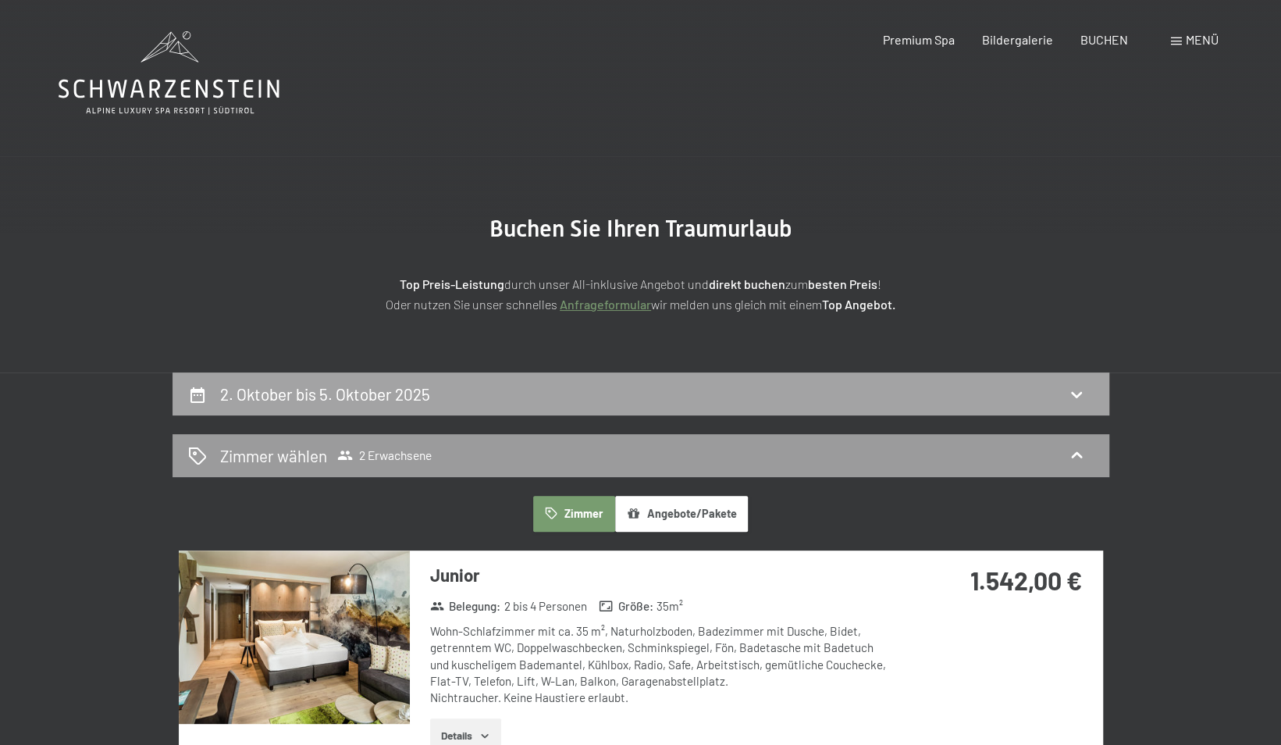
click at [290, 397] on h2 "2. Oktober bis 5. Oktober 2025" at bounding box center [325, 394] width 210 height 20
select select "[DATE]"
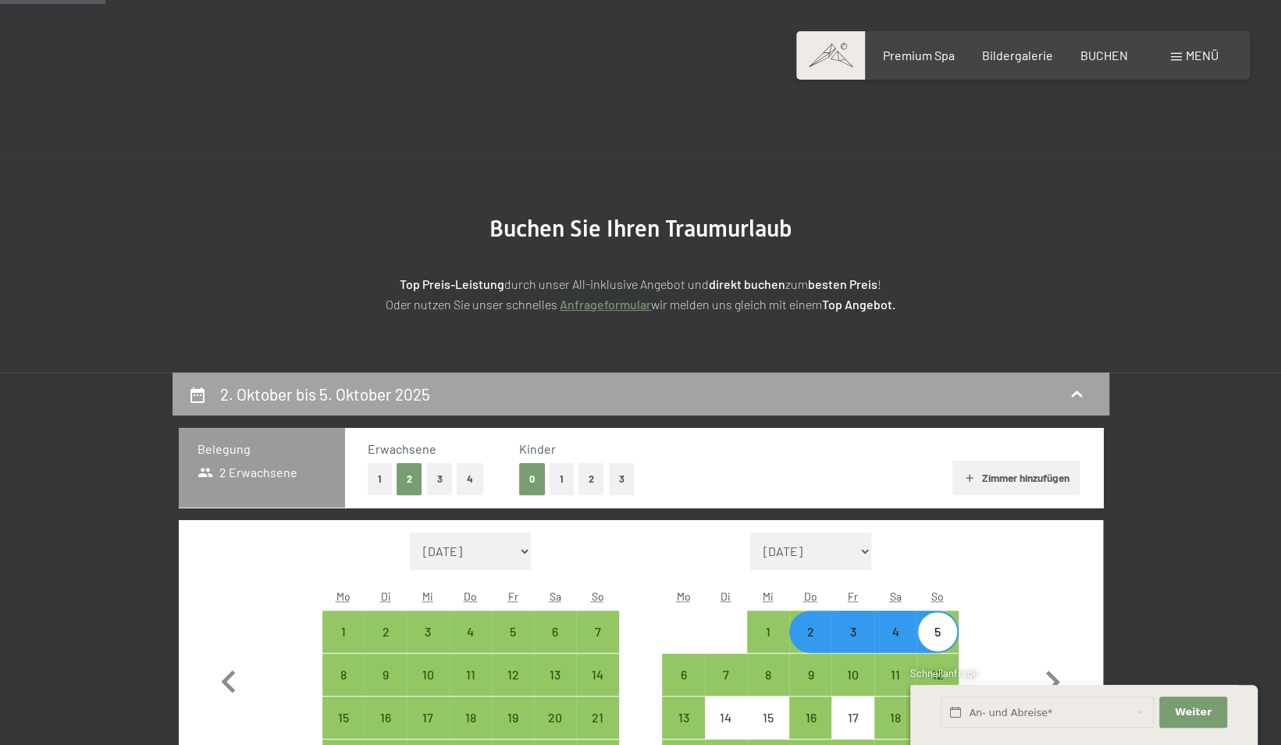
scroll to position [372, 0]
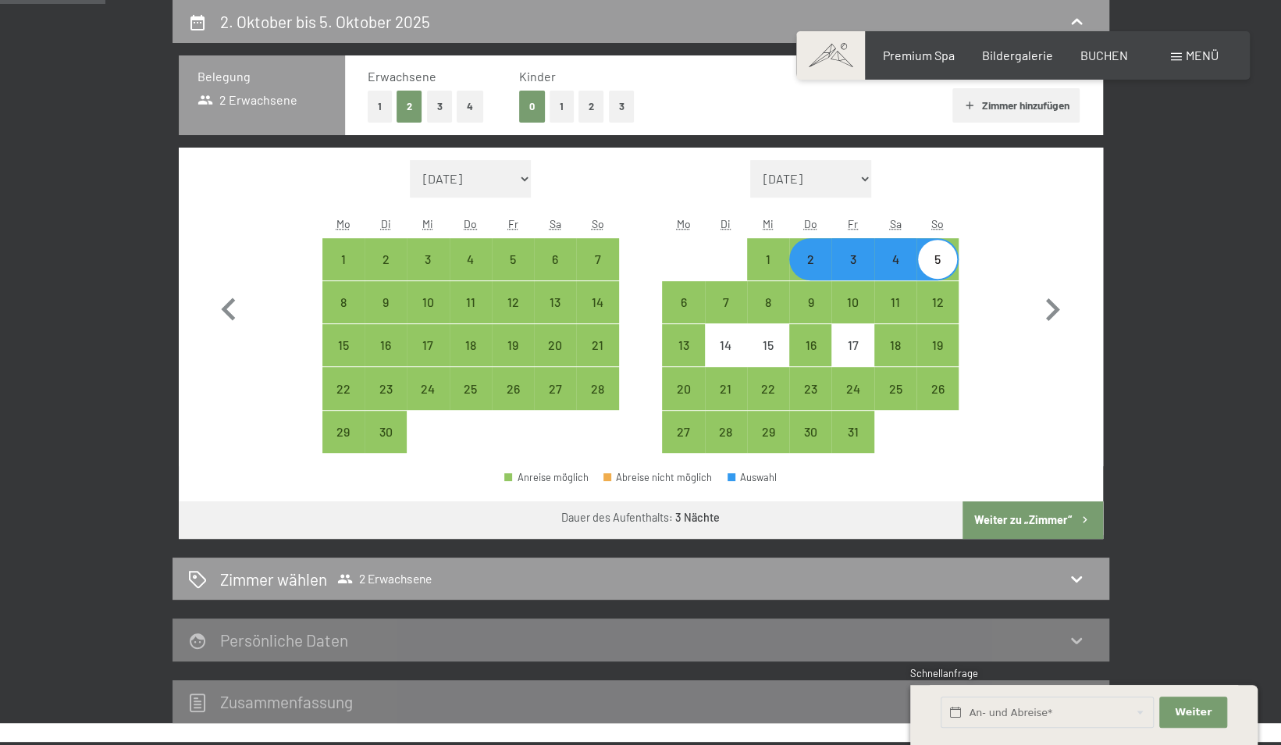
click at [372, 99] on button "1" at bounding box center [380, 107] width 24 height 32
select select "[DATE]"
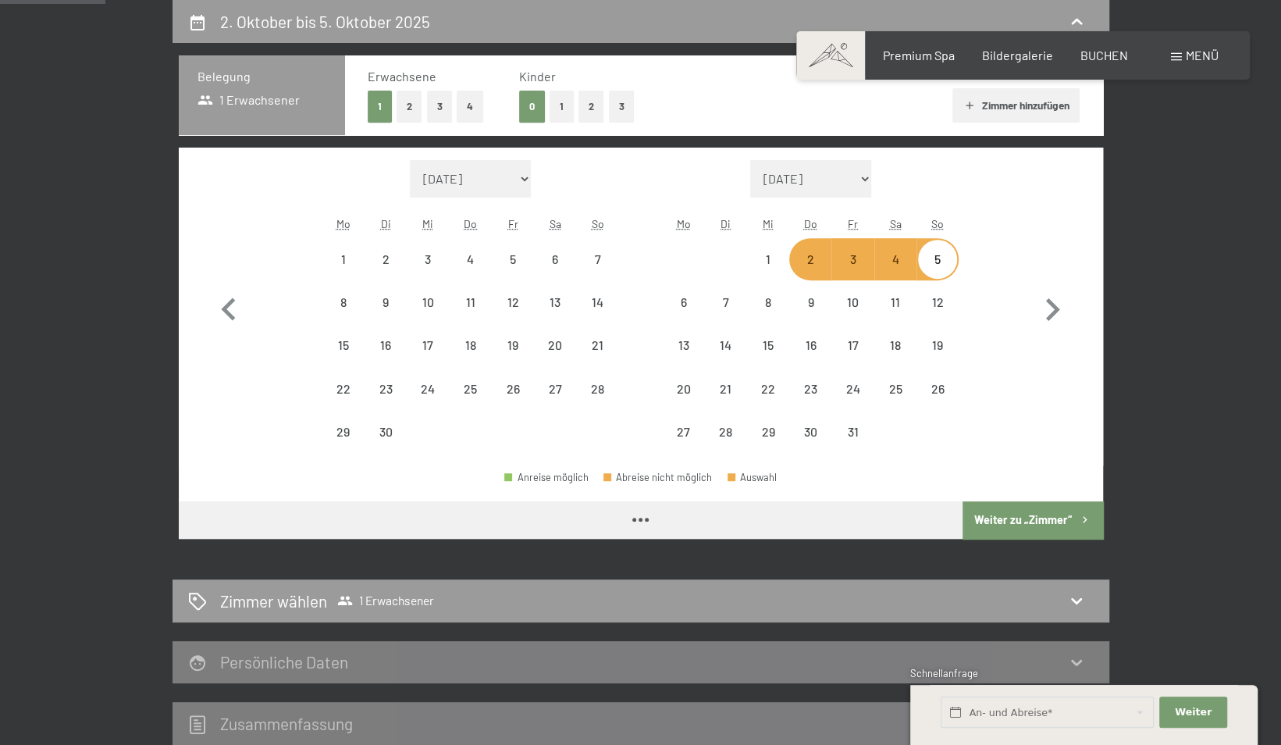
select select "[DATE]"
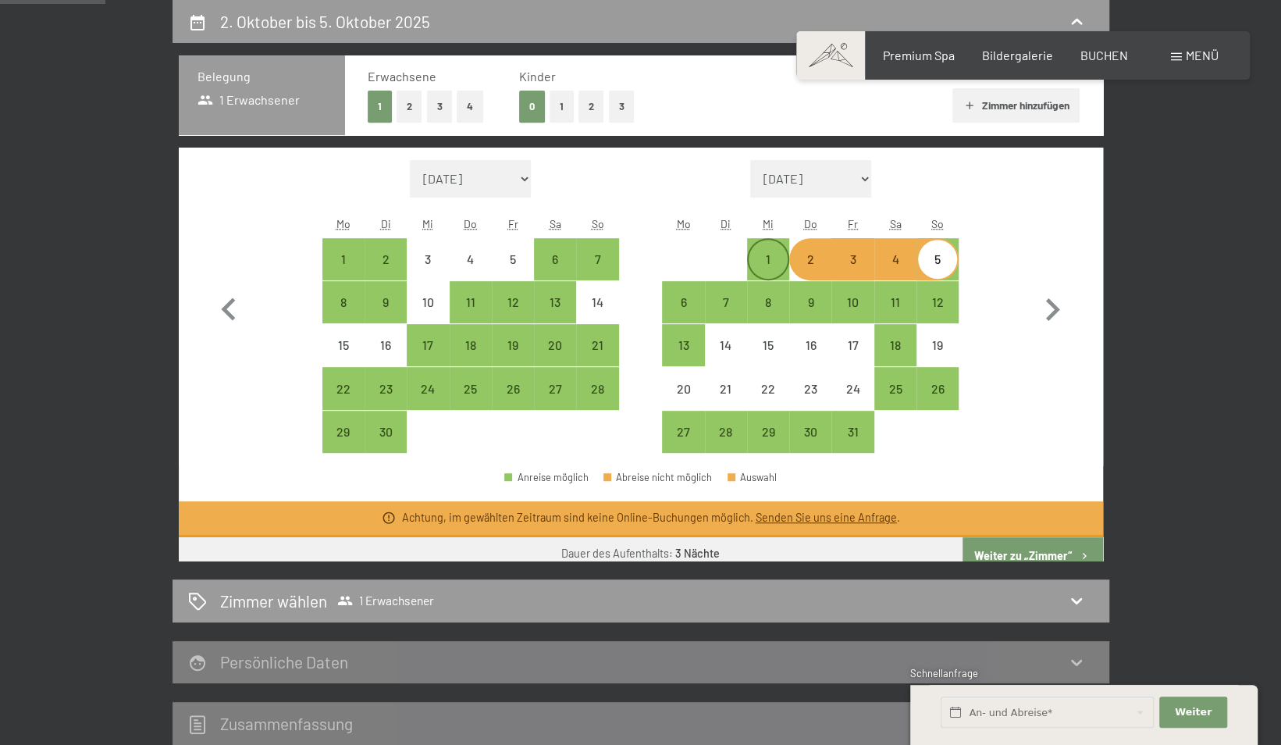
click at [777, 254] on div "1" at bounding box center [768, 272] width 39 height 39
select select "[DATE]"
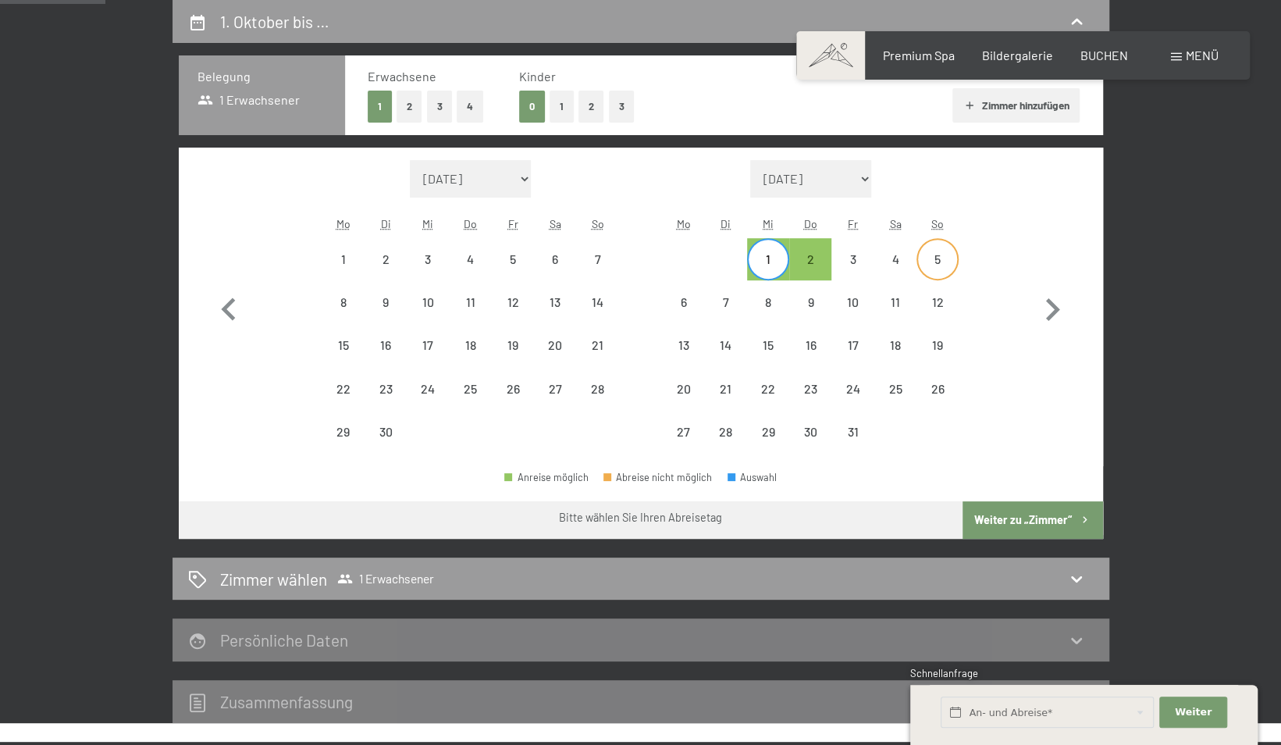
click at [924, 262] on div "5" at bounding box center [937, 272] width 39 height 39
select select "[DATE]"
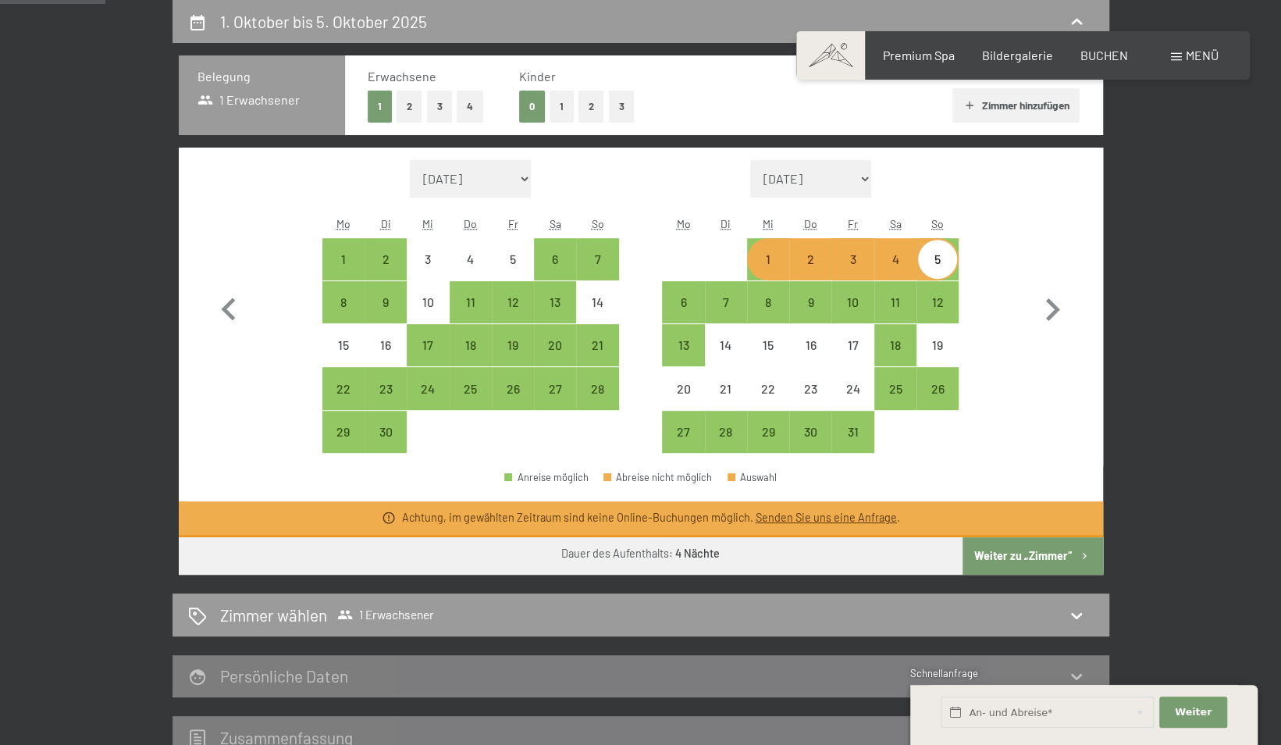
click at [1027, 553] on button "Weiter zu „Zimmer“" at bounding box center [1033, 555] width 140 height 37
select select "[DATE]"
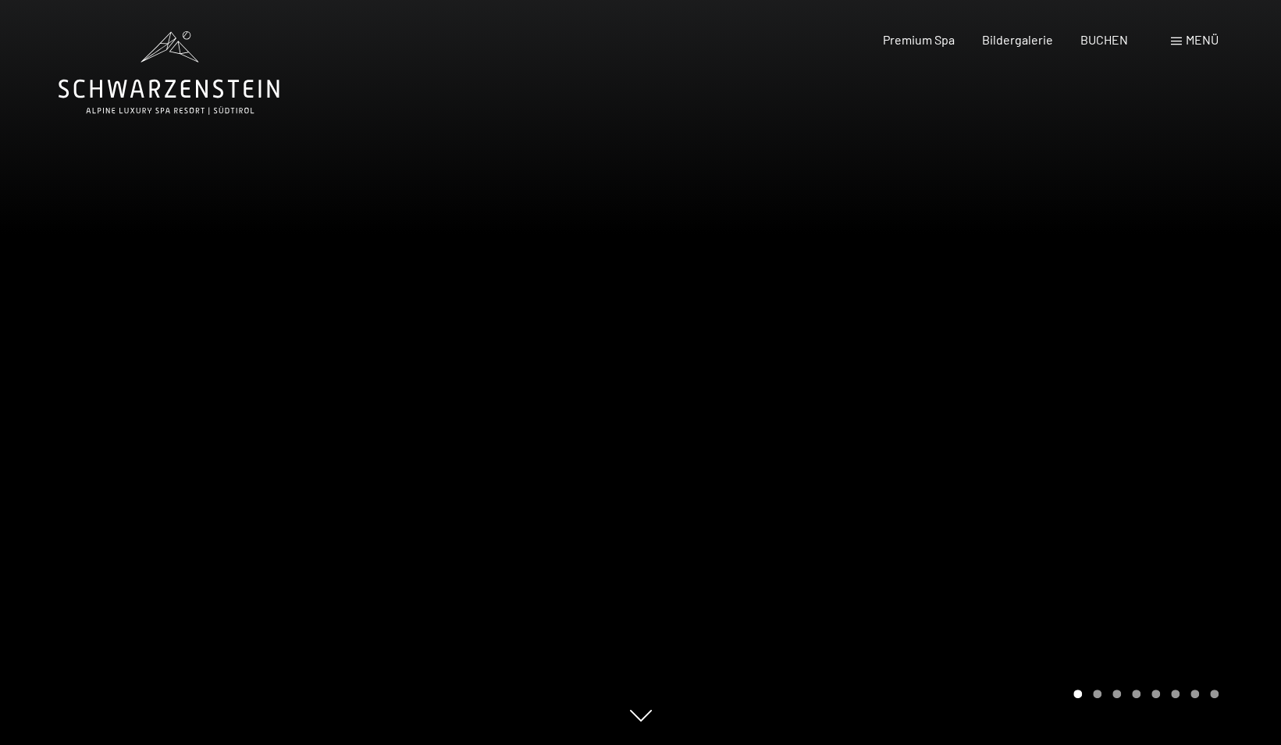
click at [1093, 47] on div "BUCHEN" at bounding box center [1104, 39] width 48 height 17
click at [1098, 37] on span "BUCHEN" at bounding box center [1104, 37] width 48 height 15
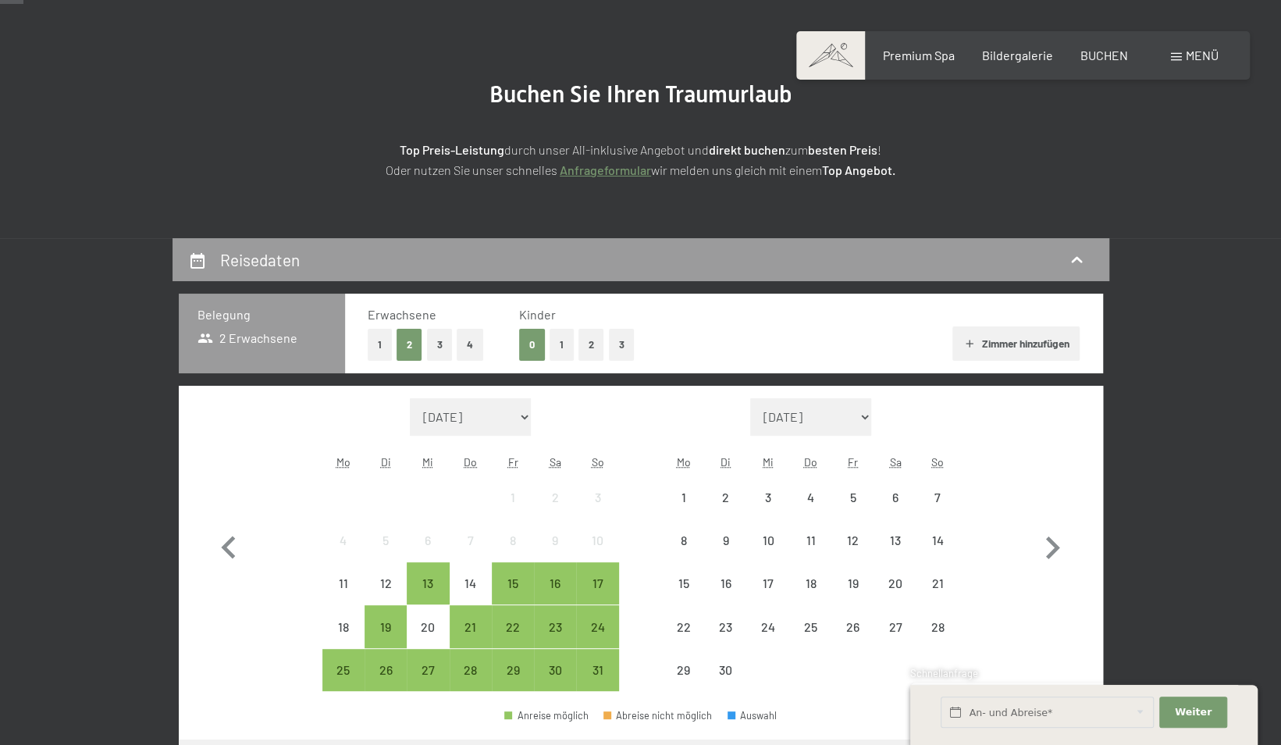
scroll to position [156, 0]
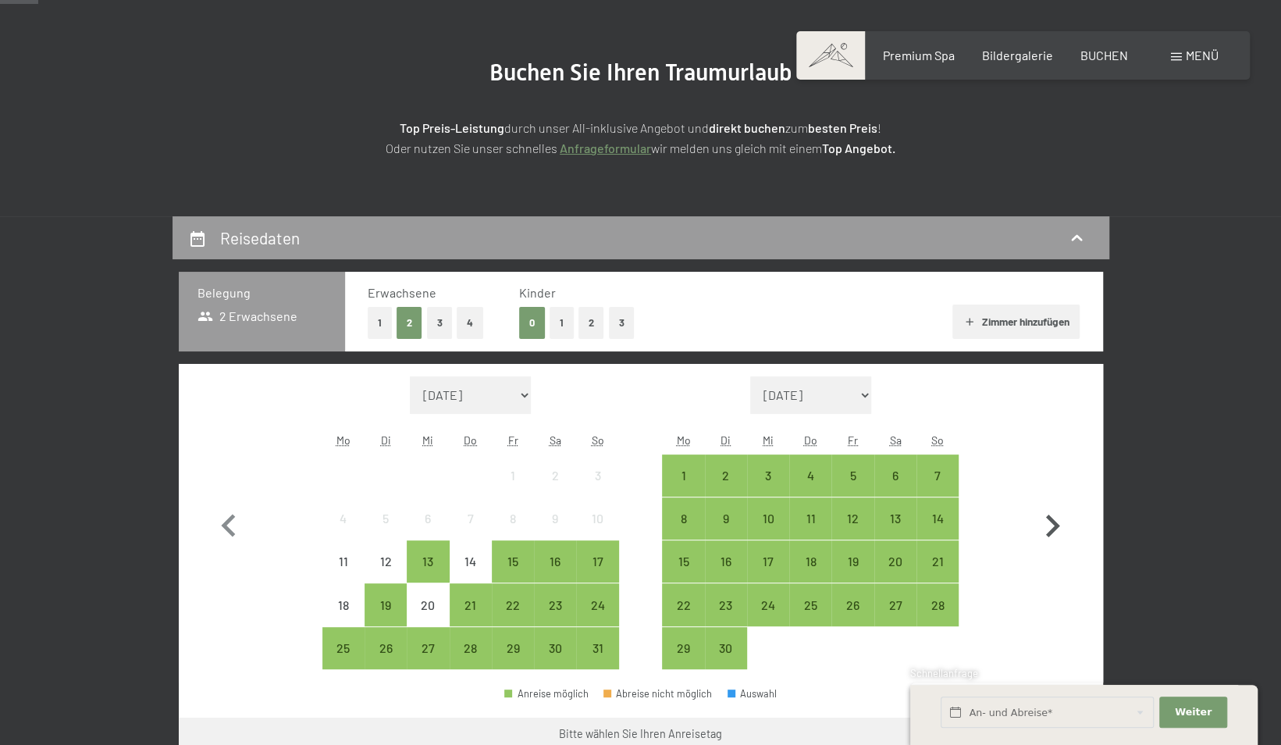
click at [1054, 526] on icon "button" at bounding box center [1053, 525] width 14 height 23
select select "[DATE]"
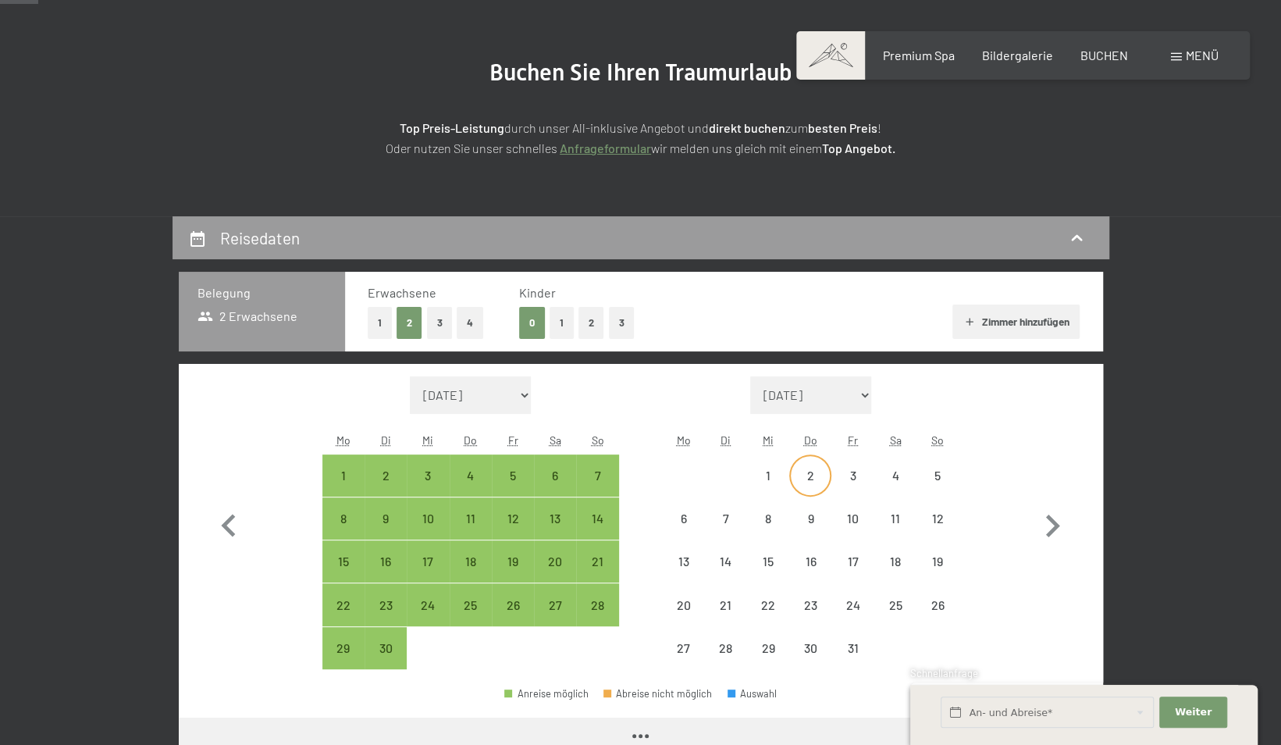
select select "[DATE]"
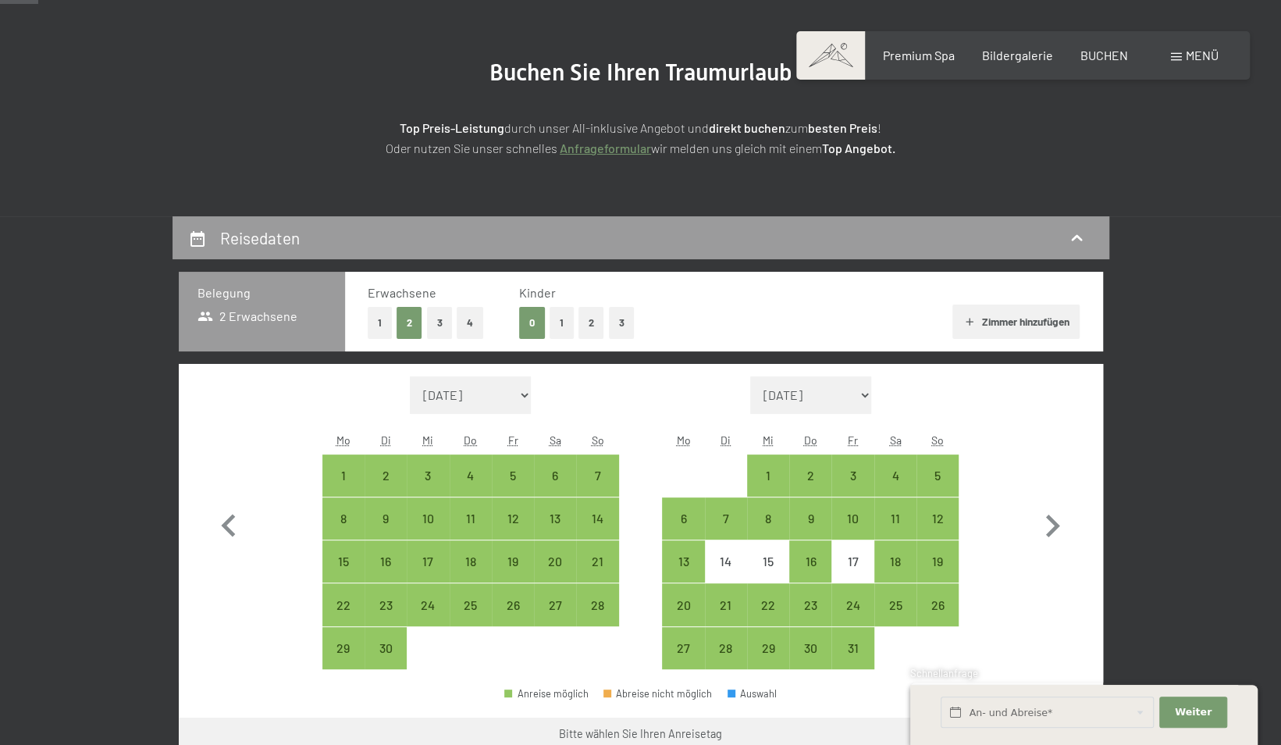
click at [375, 320] on button "1" at bounding box center [380, 323] width 24 height 32
select select "[DATE]"
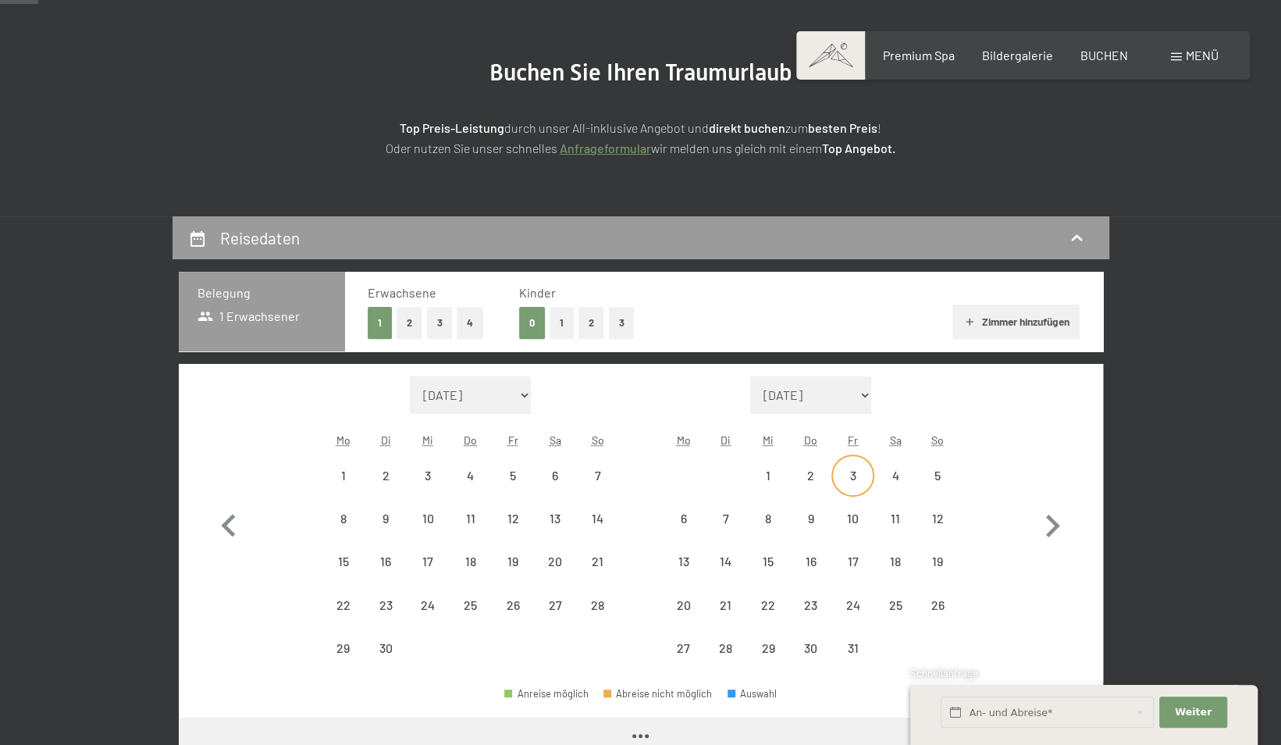
select select "[DATE]"
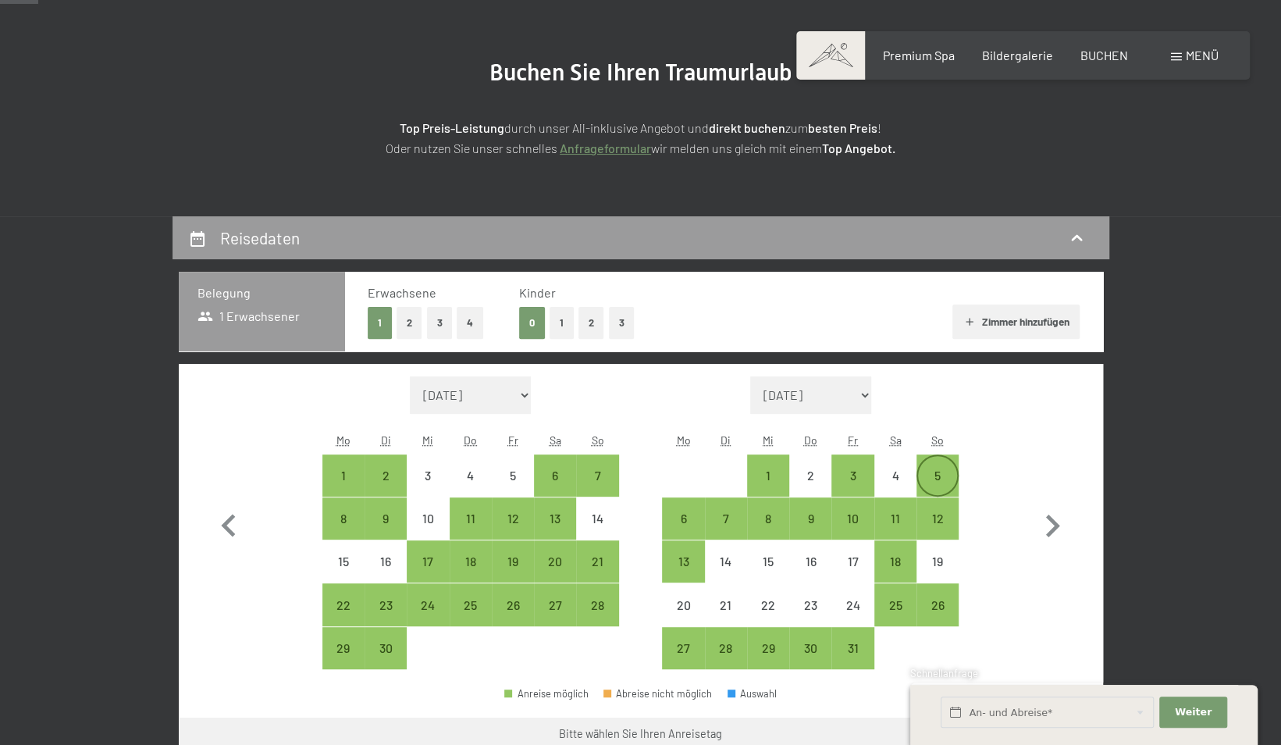
drag, startPoint x: 843, startPoint y: 470, endPoint x: 945, endPoint y: 470, distance: 101.5
click at [945, 470] on div "1 2 3 4 5" at bounding box center [810, 475] width 297 height 43
click at [818, 470] on div "2" at bounding box center [810, 488] width 39 height 39
select select "[DATE]"
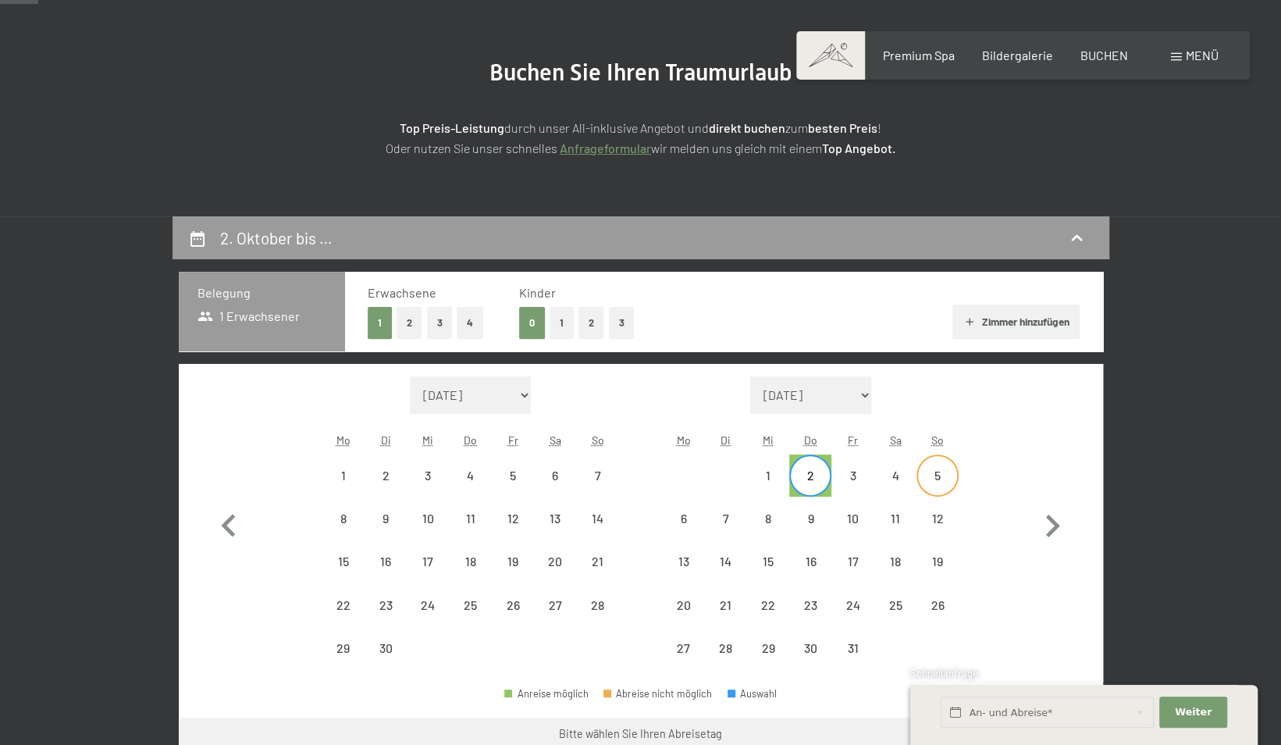
click at [938, 474] on div "5" at bounding box center [937, 488] width 39 height 39
select select "[DATE]"
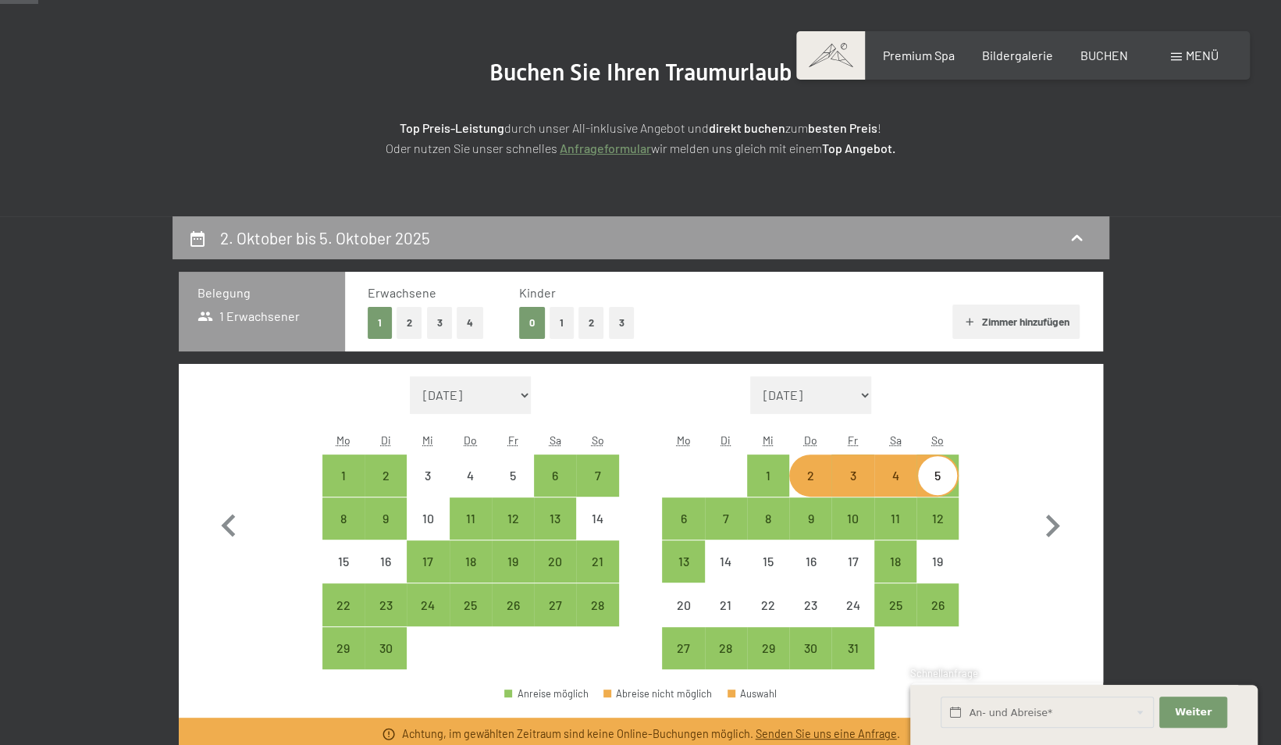
click at [827, 506] on div "9" at bounding box center [810, 518] width 42 height 42
select select "[DATE]"
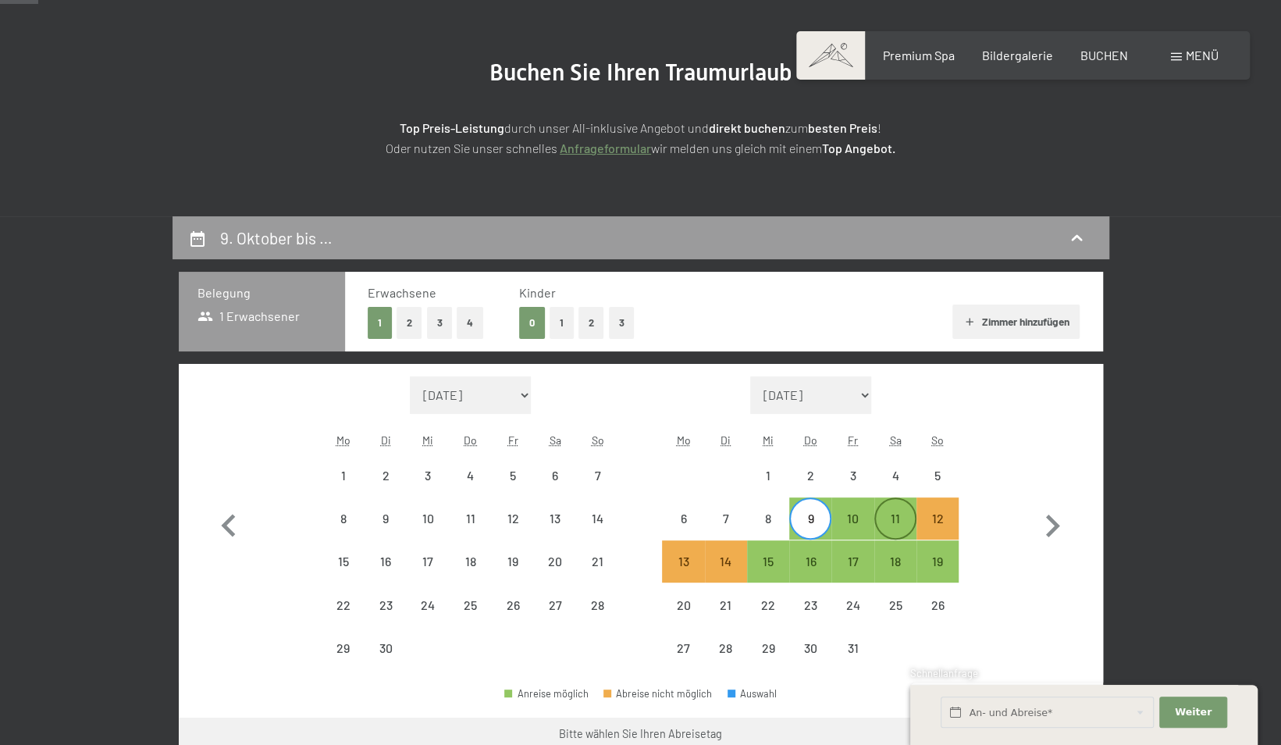
click at [898, 518] on div "11" at bounding box center [895, 531] width 39 height 39
select select "[DATE]"
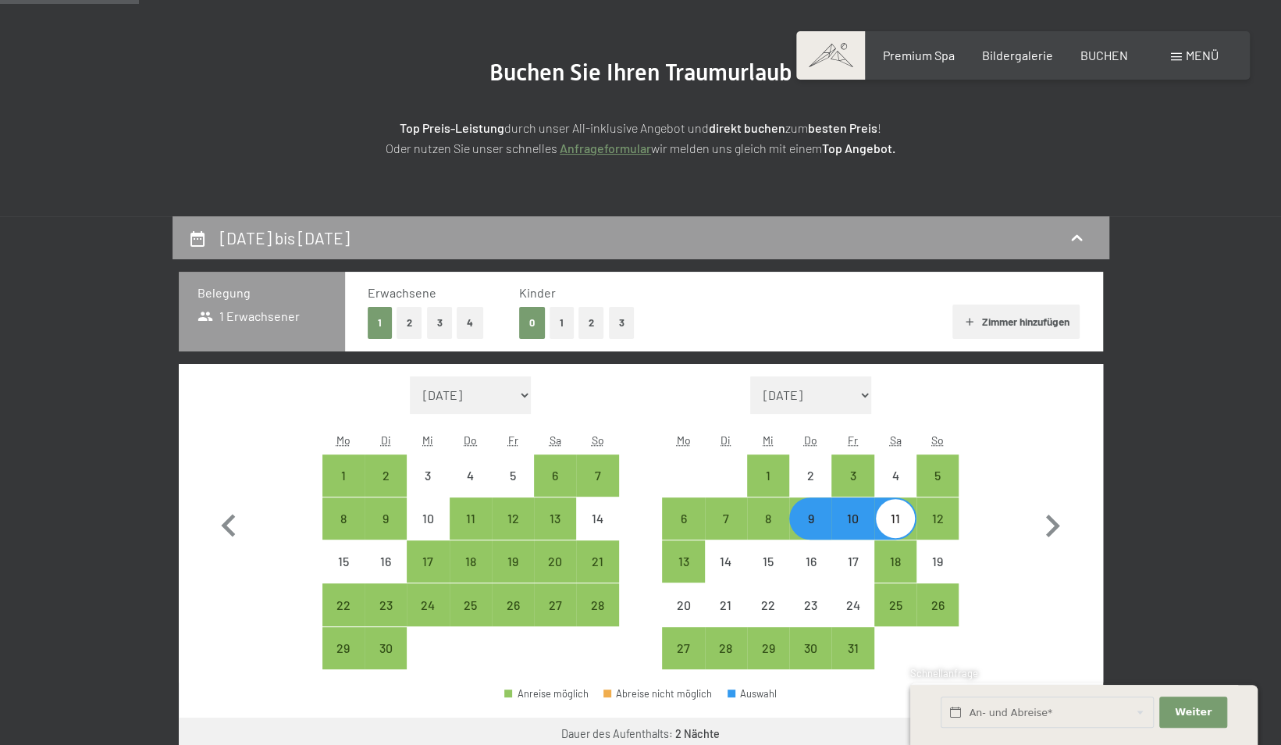
scroll to position [390, 0]
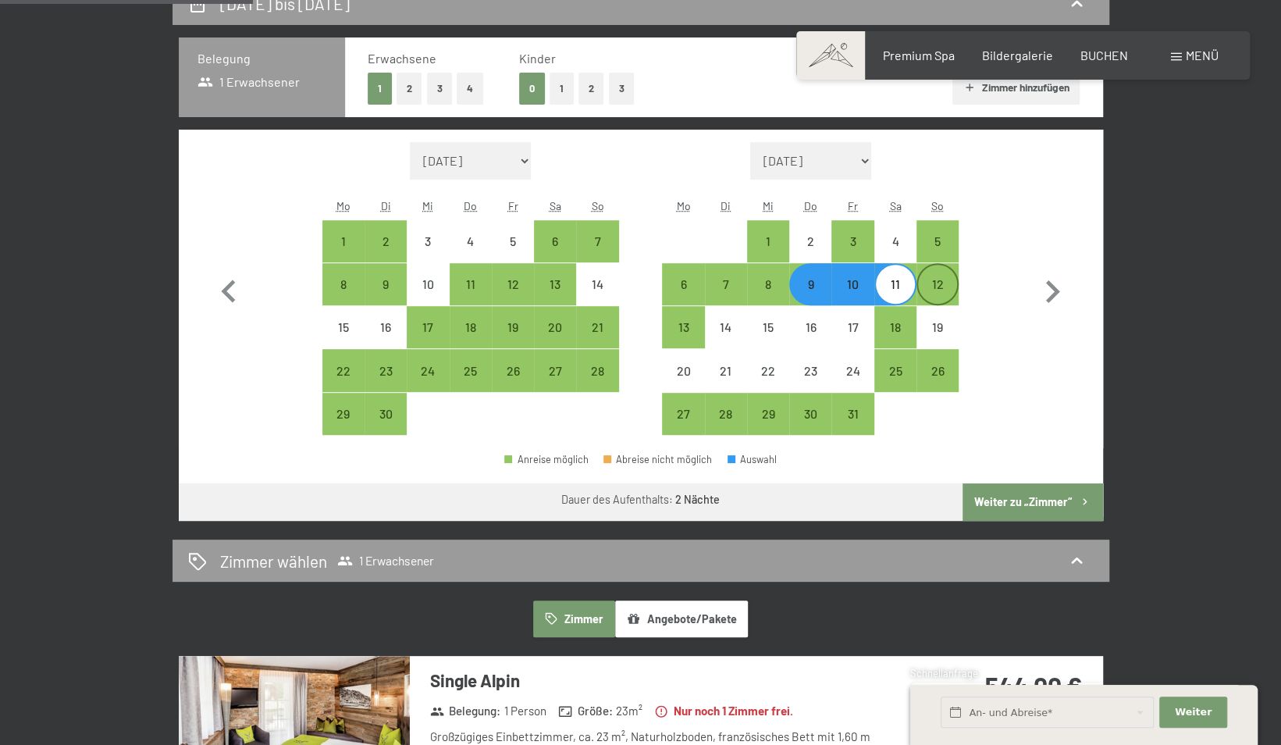
click at [934, 286] on div "12" at bounding box center [937, 297] width 39 height 39
select select "[DATE]"
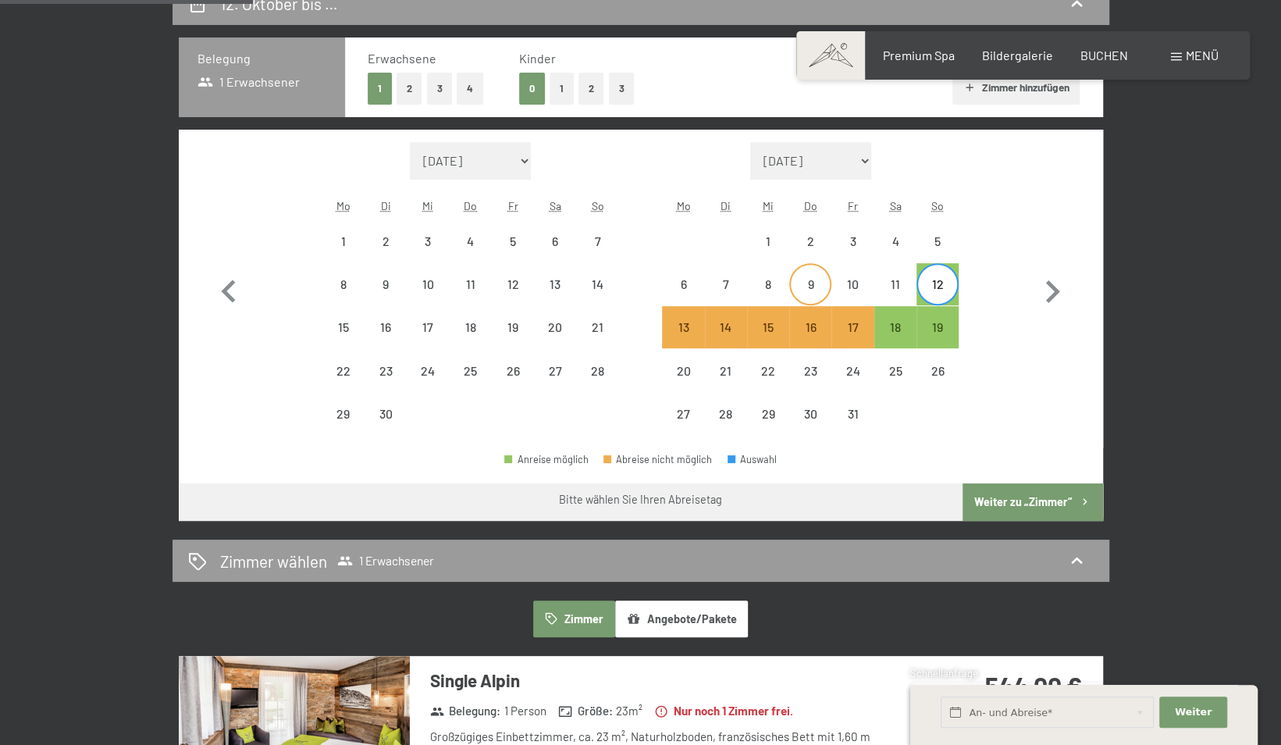
click at [817, 290] on div "9" at bounding box center [810, 297] width 39 height 39
select select "[DATE]"
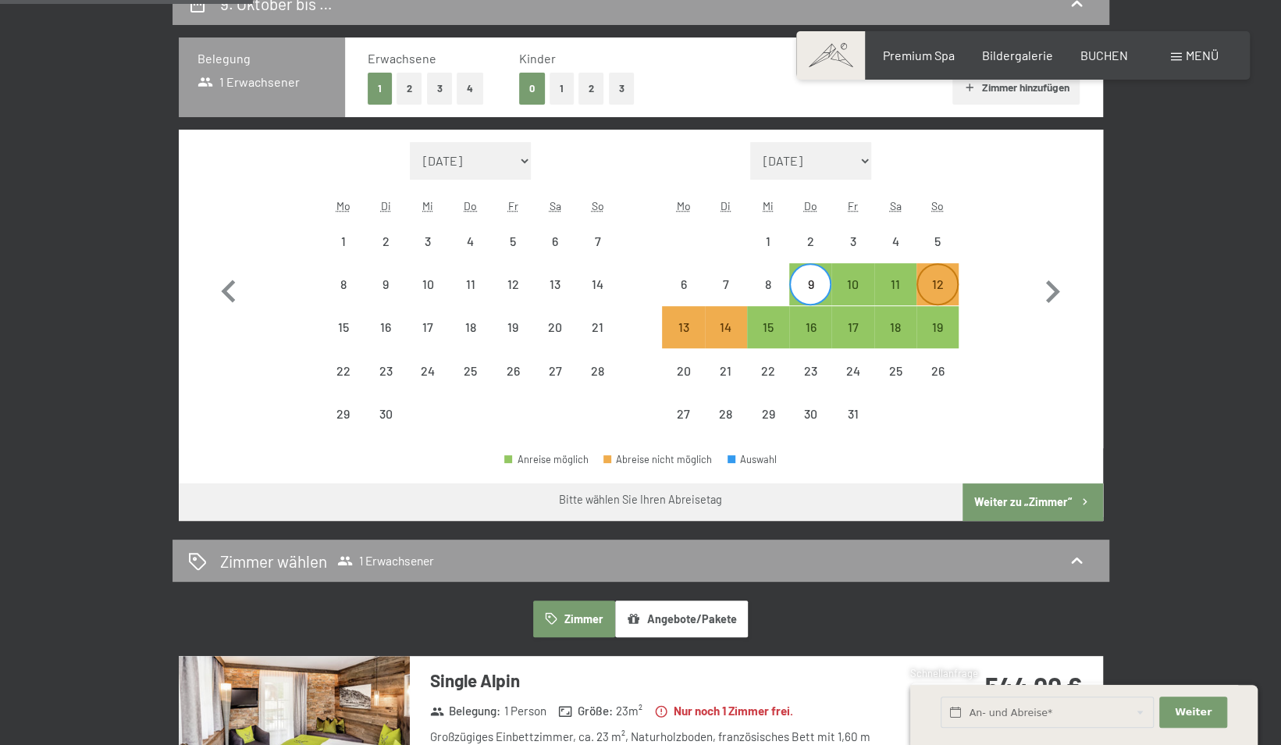
click at [945, 286] on div "12" at bounding box center [937, 297] width 39 height 39
select select "[DATE]"
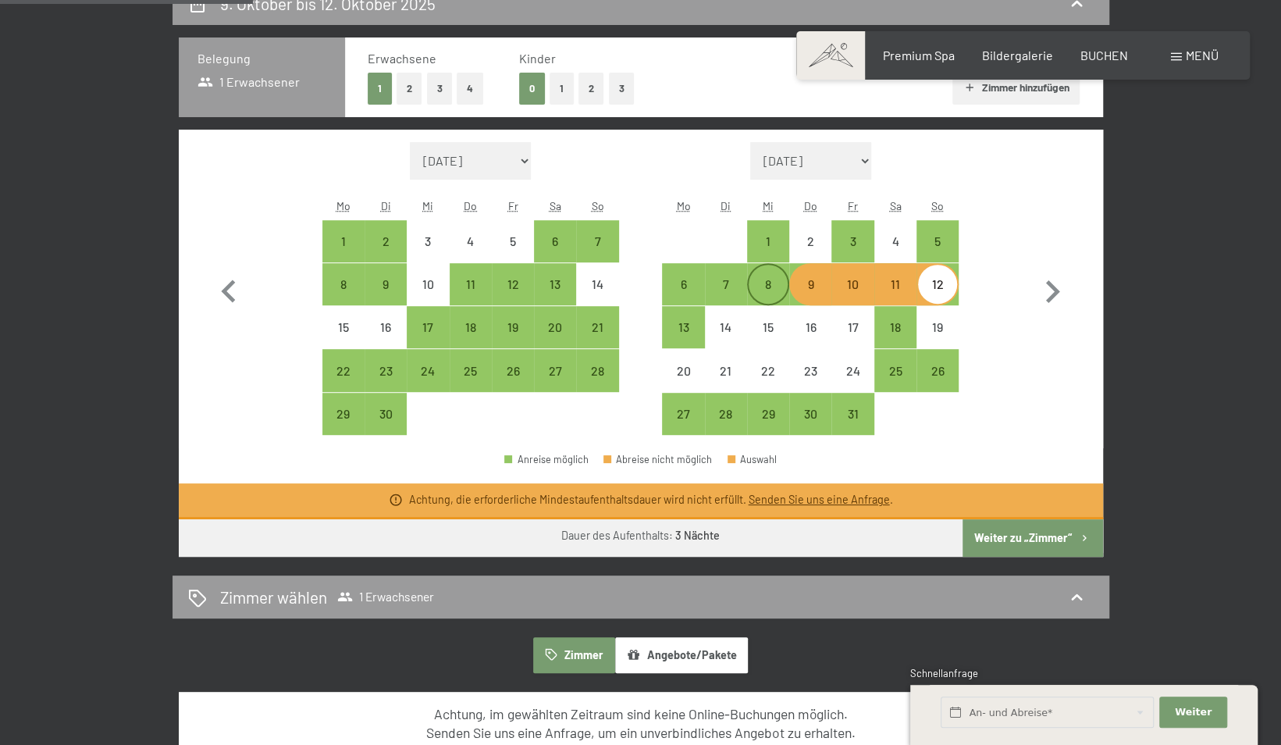
click at [784, 273] on div "8" at bounding box center [768, 284] width 39 height 39
select select "[DATE]"
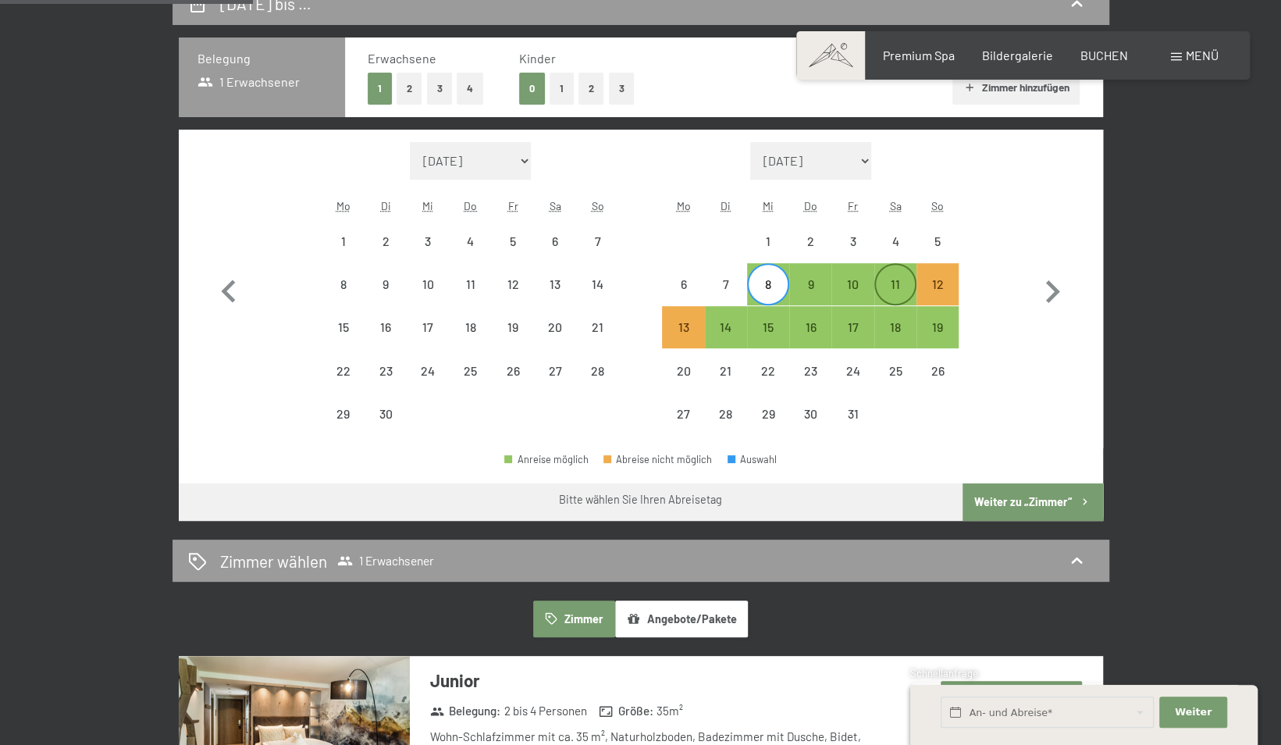
click at [906, 273] on div "11" at bounding box center [895, 284] width 39 height 39
select select "[DATE]"
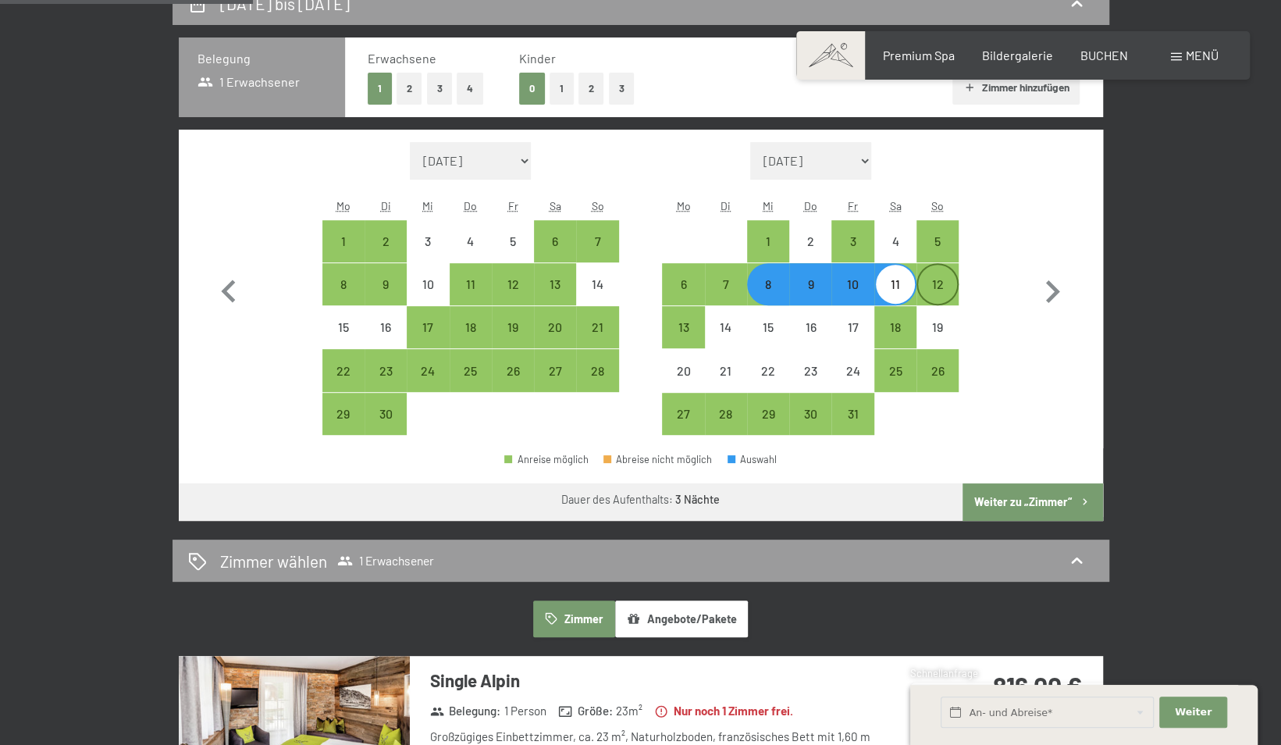
click at [949, 287] on div "12" at bounding box center [937, 297] width 39 height 39
select select "[DATE]"
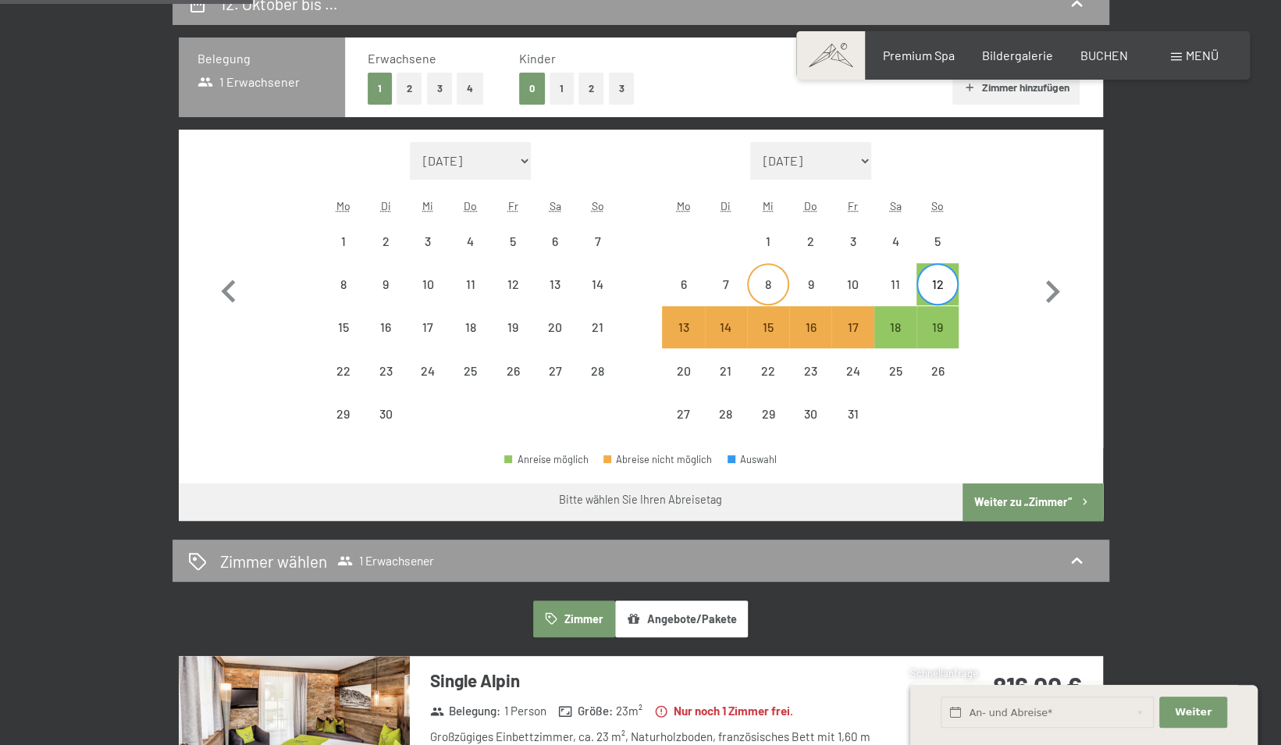
click at [774, 276] on div "8" at bounding box center [768, 284] width 39 height 39
select select "[DATE]"
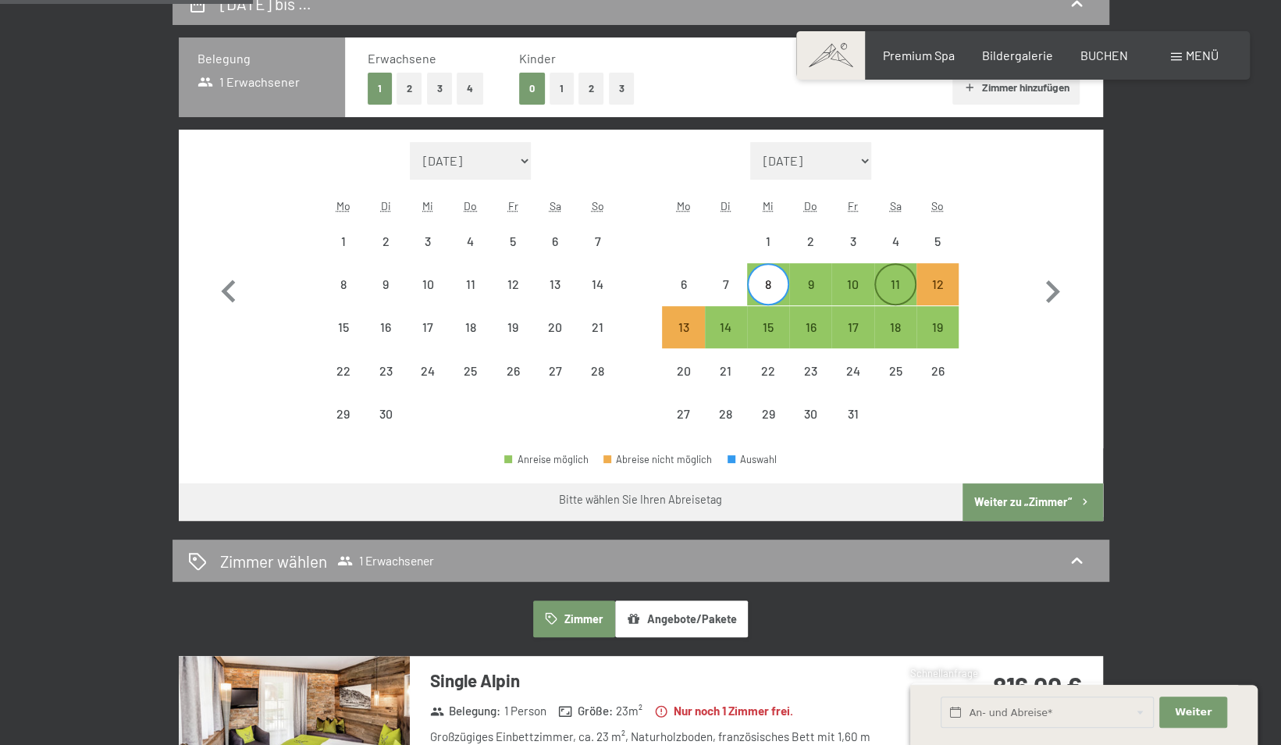
click at [902, 286] on div "11" at bounding box center [895, 297] width 39 height 39
select select "[DATE]"
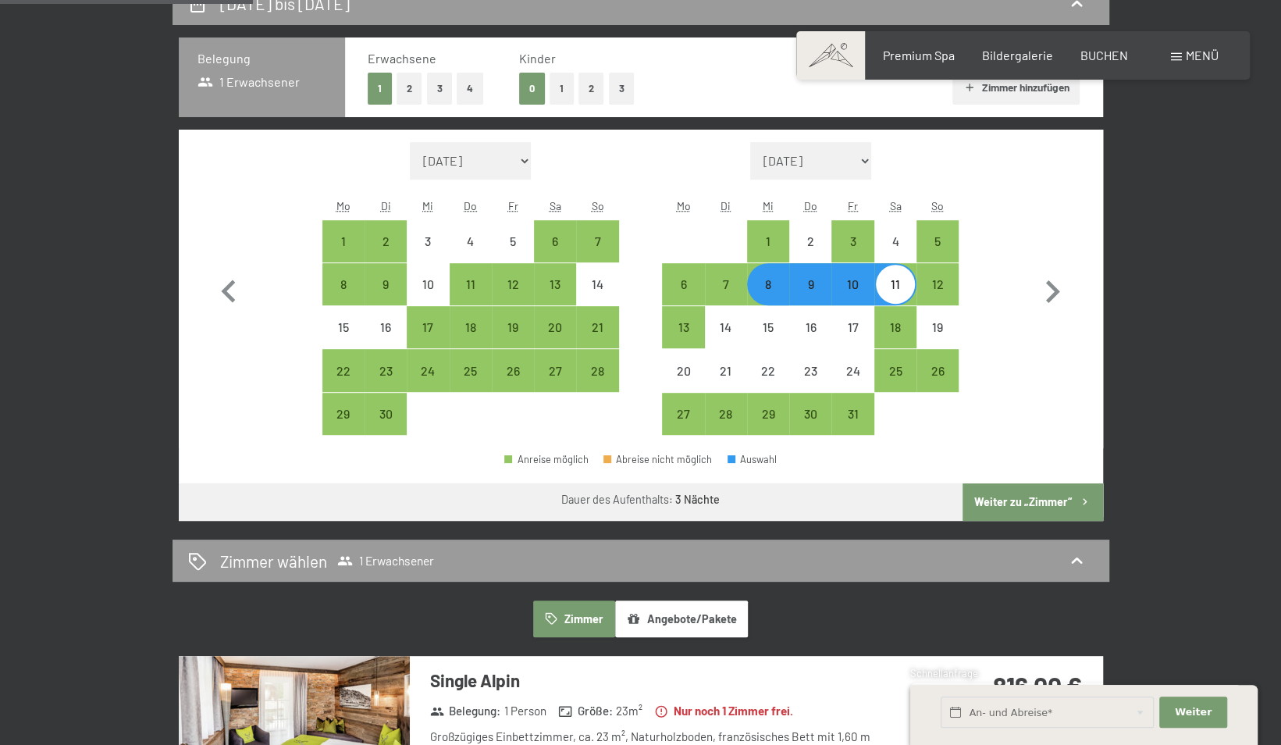
click at [991, 496] on button "Weiter zu „Zimmer“" at bounding box center [1033, 501] width 140 height 37
select select "[DATE]"
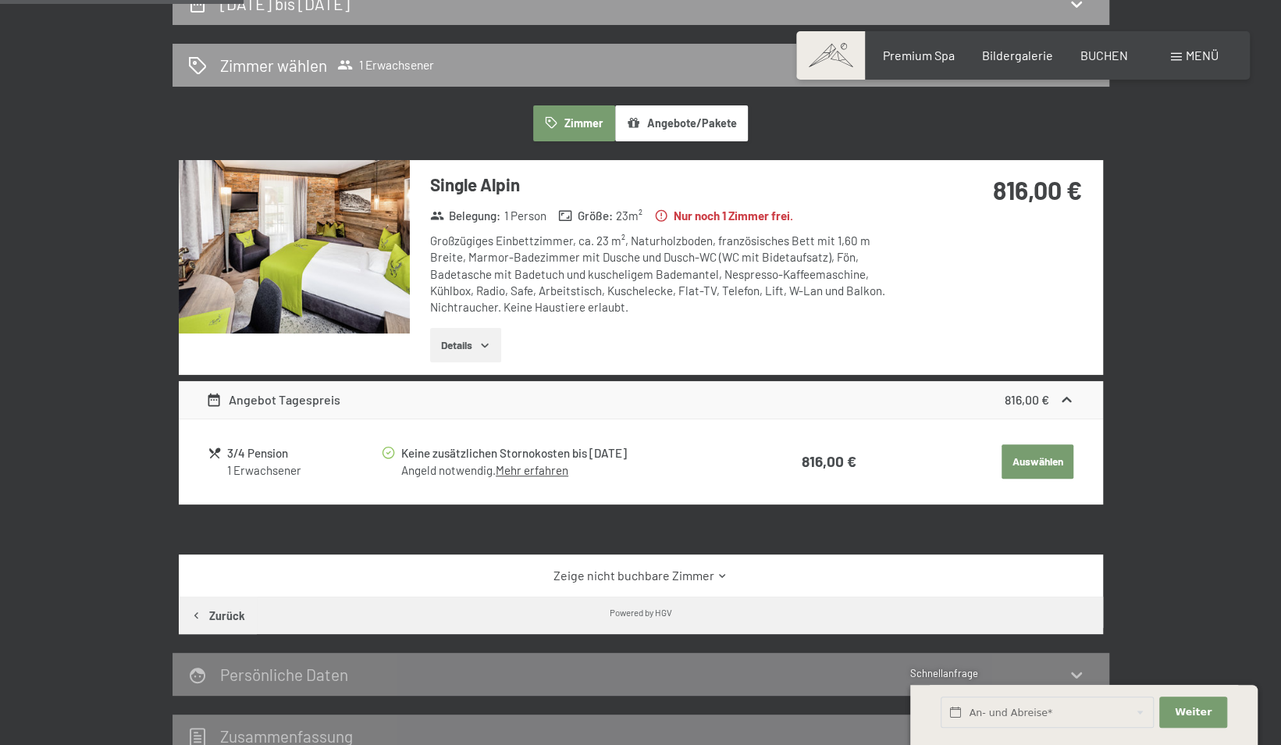
scroll to position [372, 0]
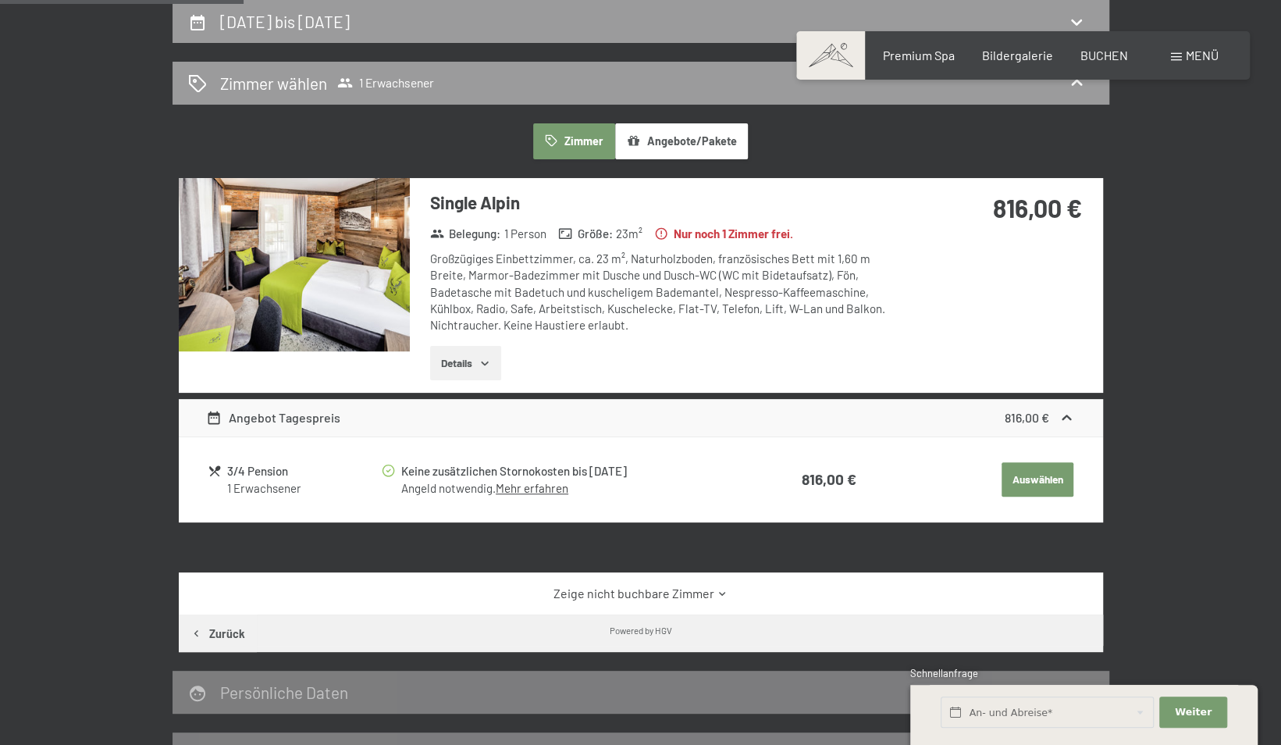
click at [316, 296] on img at bounding box center [294, 264] width 231 height 173
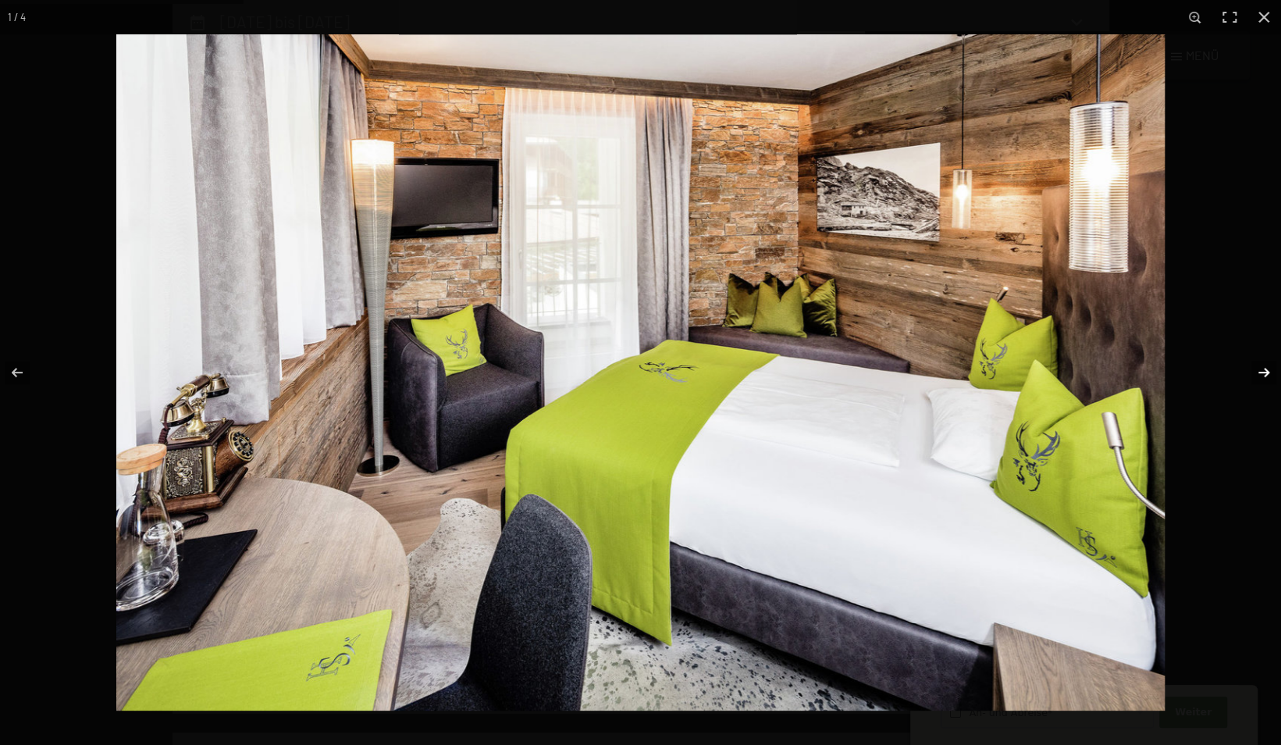
click at [1265, 378] on button "button" at bounding box center [1253, 372] width 55 height 78
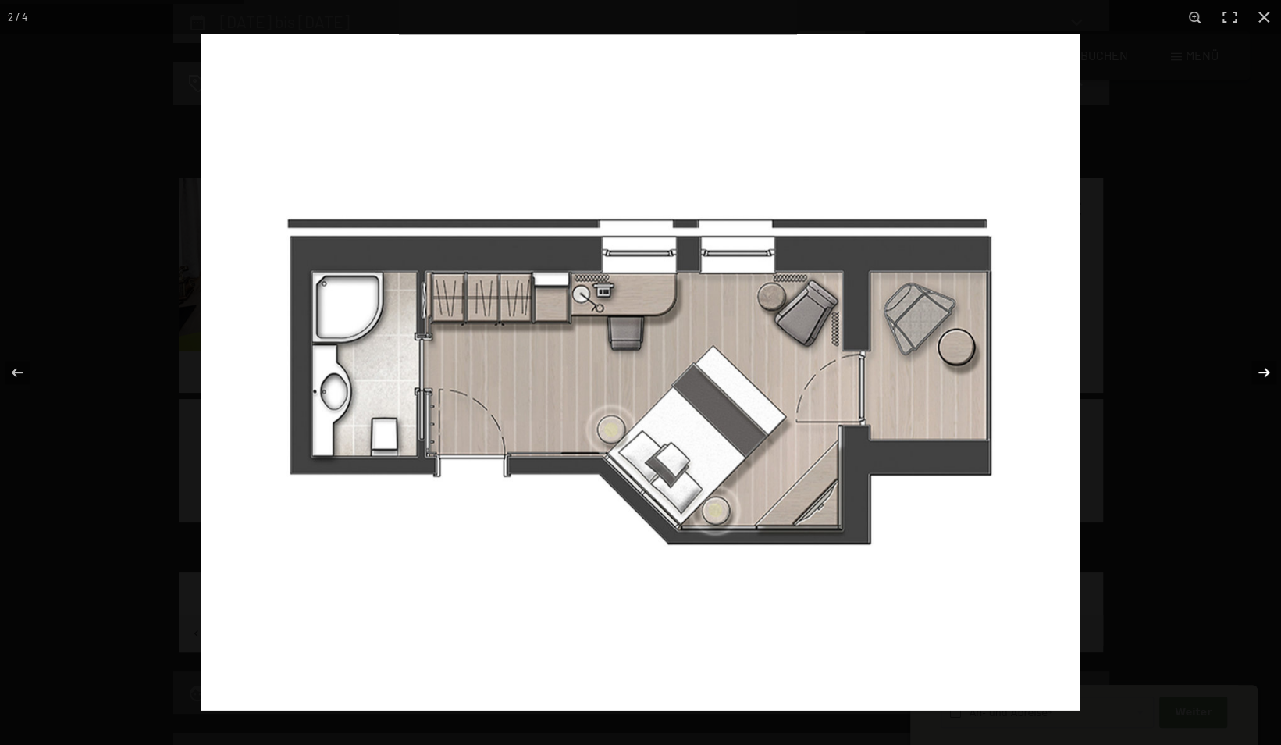
click at [1265, 378] on button "button" at bounding box center [1253, 372] width 55 height 78
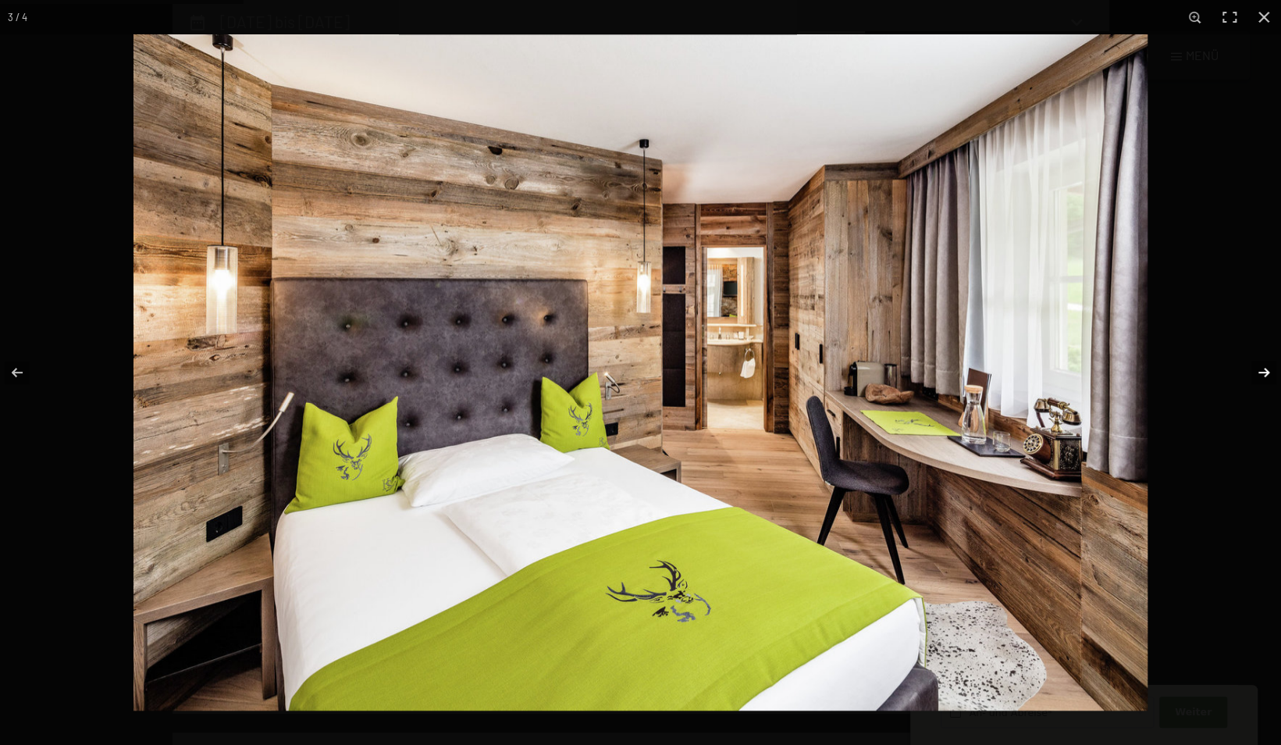
click at [1265, 378] on button "button" at bounding box center [1253, 372] width 55 height 78
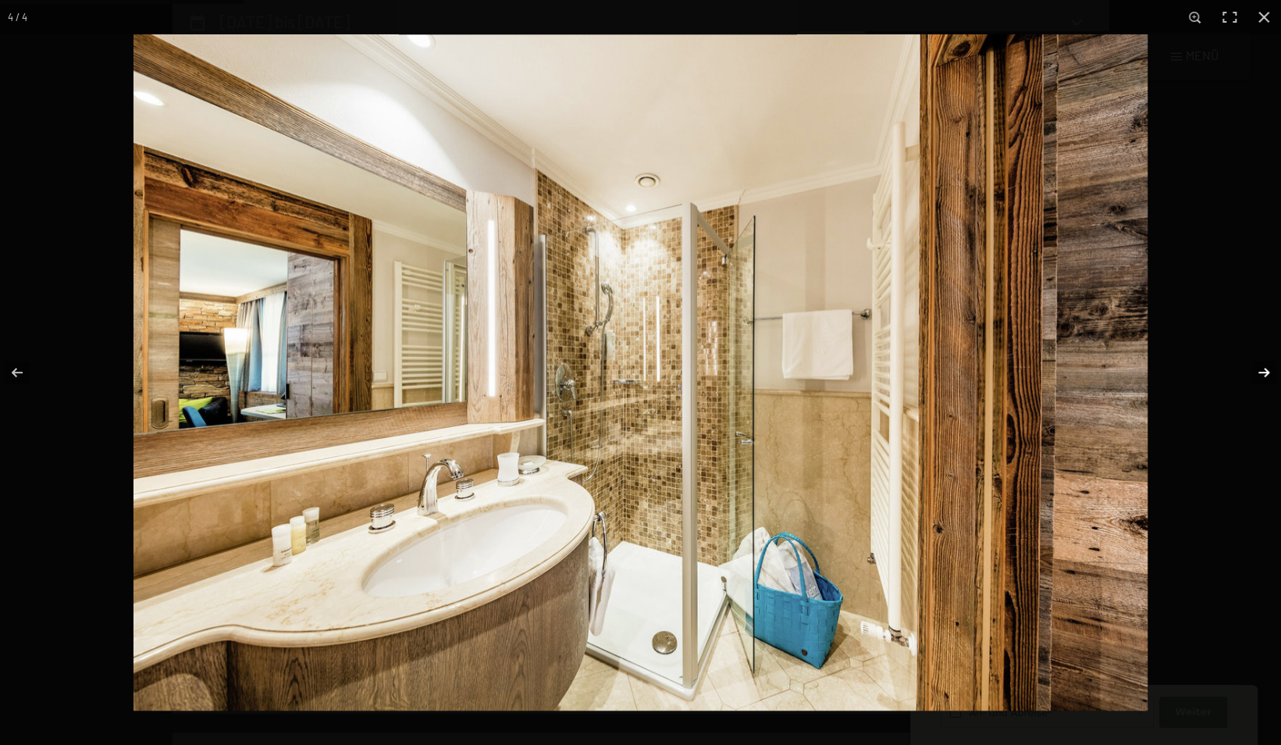
click at [1265, 378] on button "button" at bounding box center [1253, 372] width 55 height 78
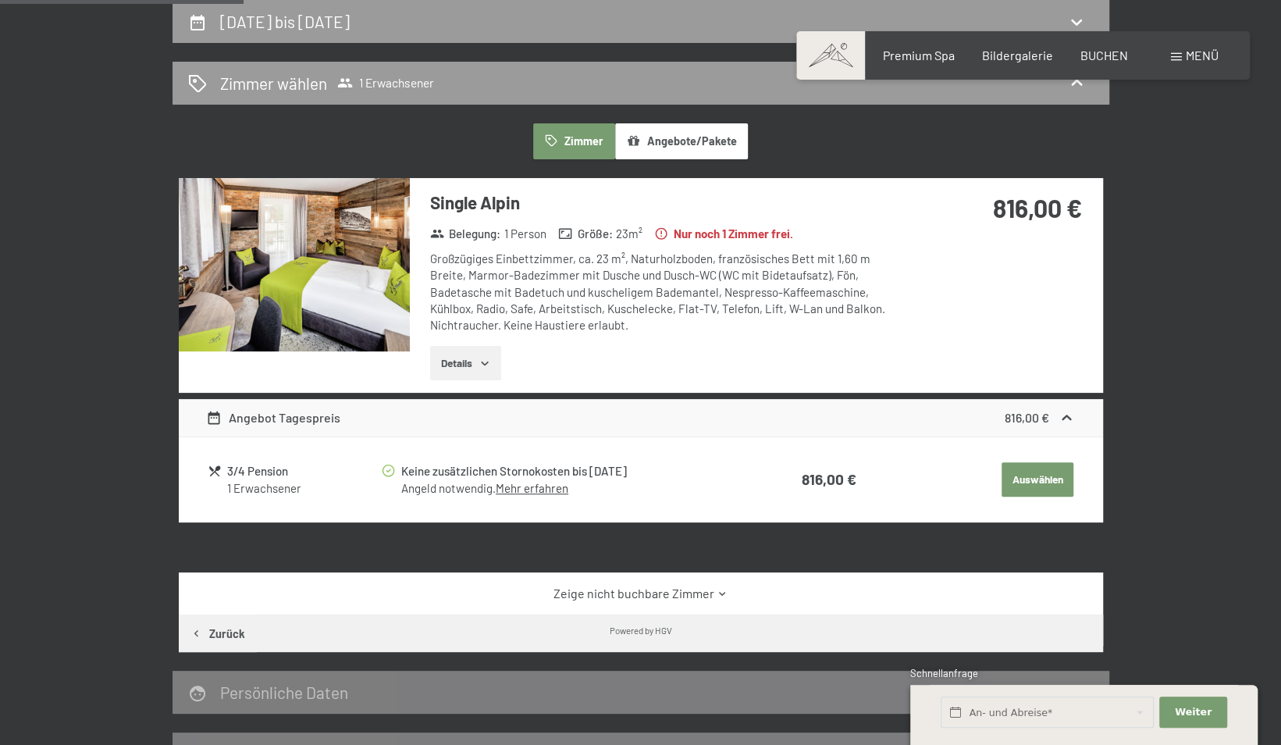
click at [0, 0] on button "button" at bounding box center [0, 0] width 0 height 0
